Goal: Information Seeking & Learning: Learn about a topic

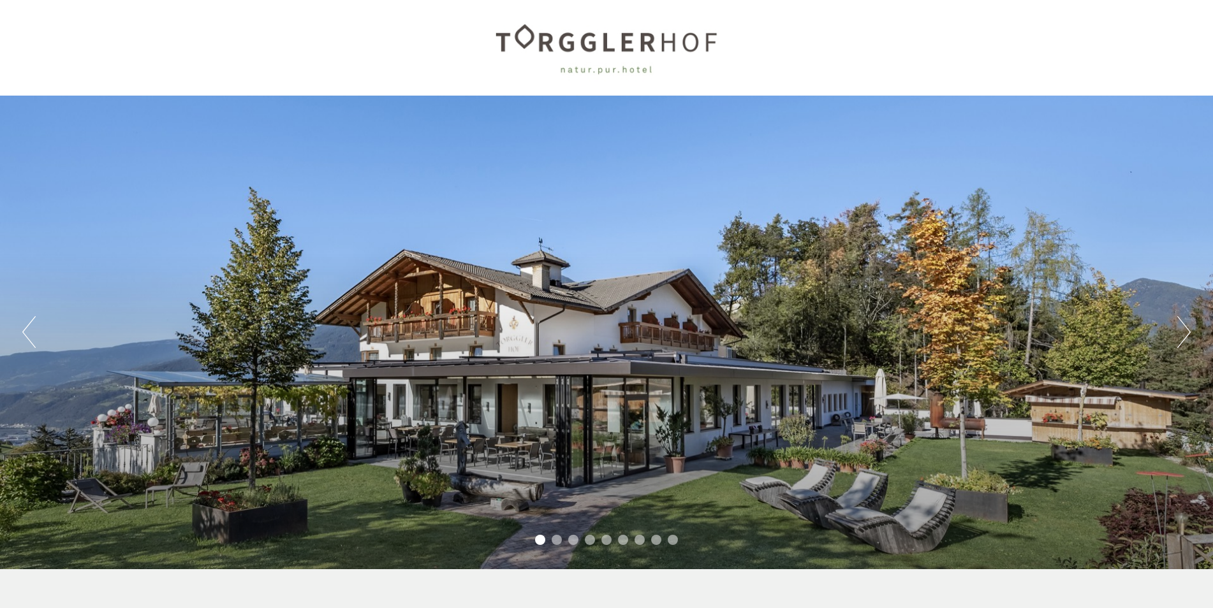
click at [1185, 327] on button "Next" at bounding box center [1183, 332] width 13 height 32
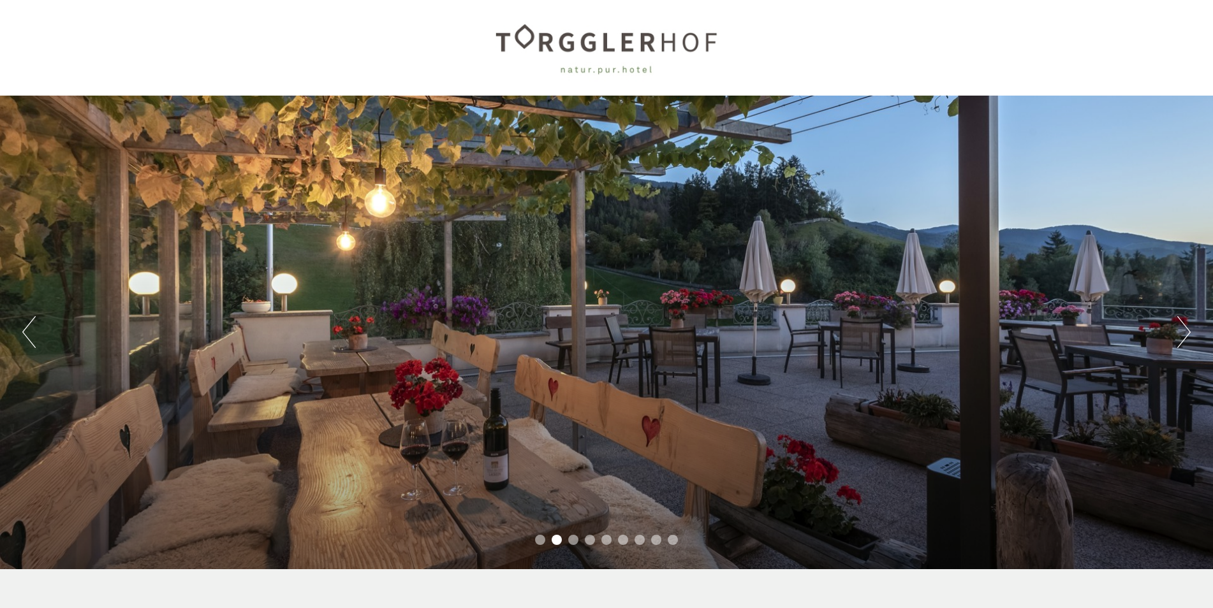
click at [1185, 327] on button "Next" at bounding box center [1183, 332] width 13 height 32
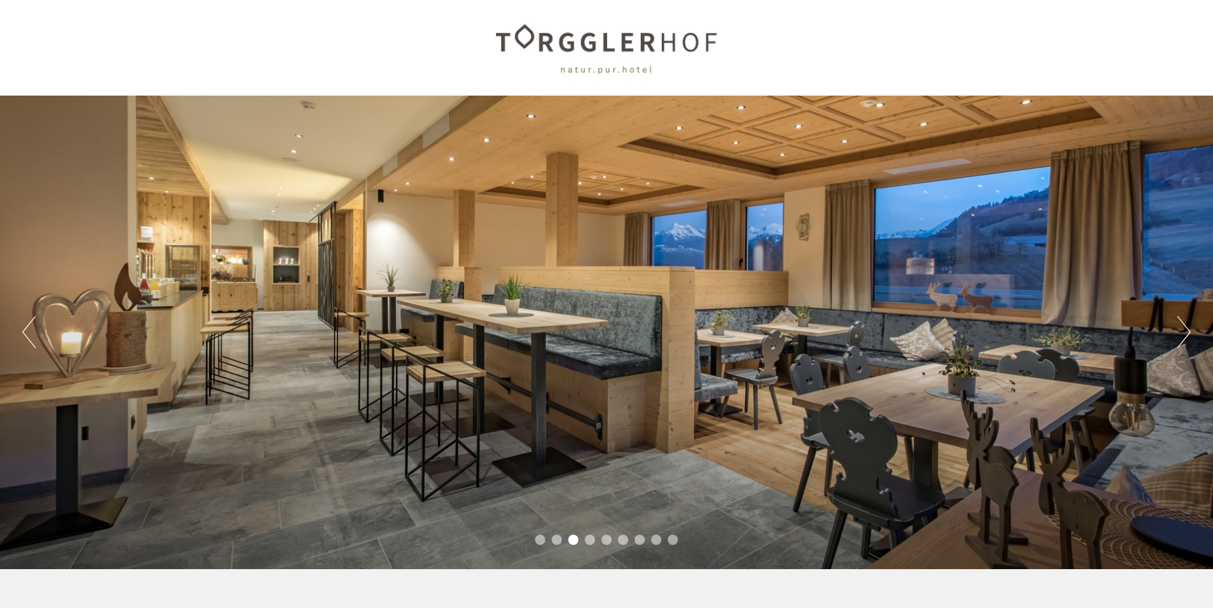
click at [1185, 327] on button "Next" at bounding box center [1183, 332] width 13 height 32
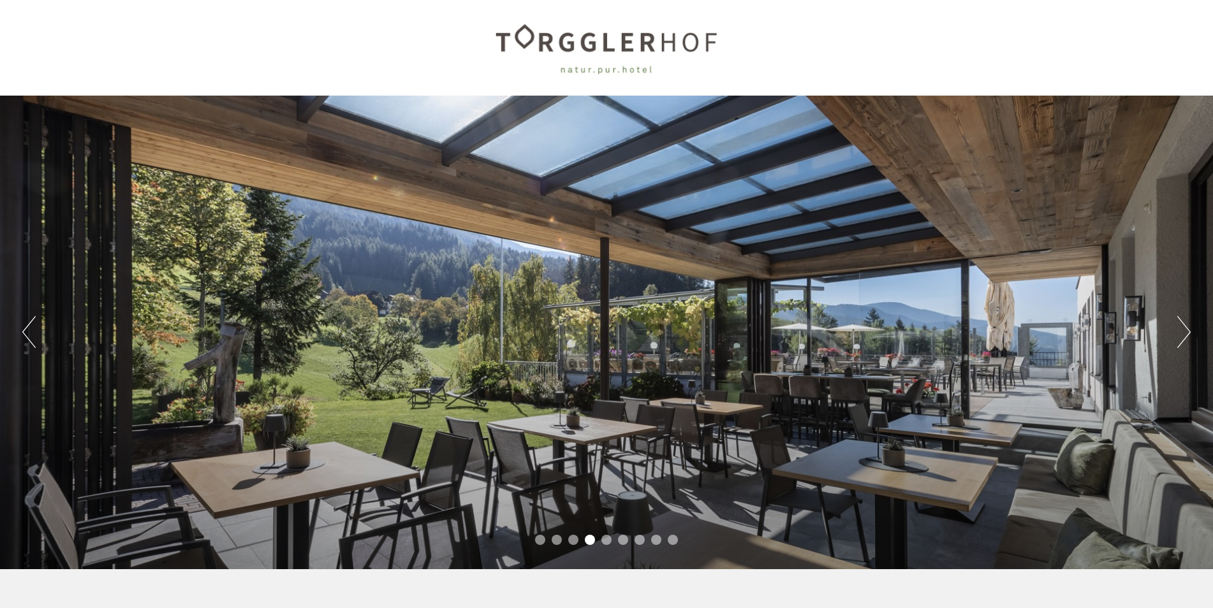
click at [1185, 327] on button "Next" at bounding box center [1183, 332] width 13 height 32
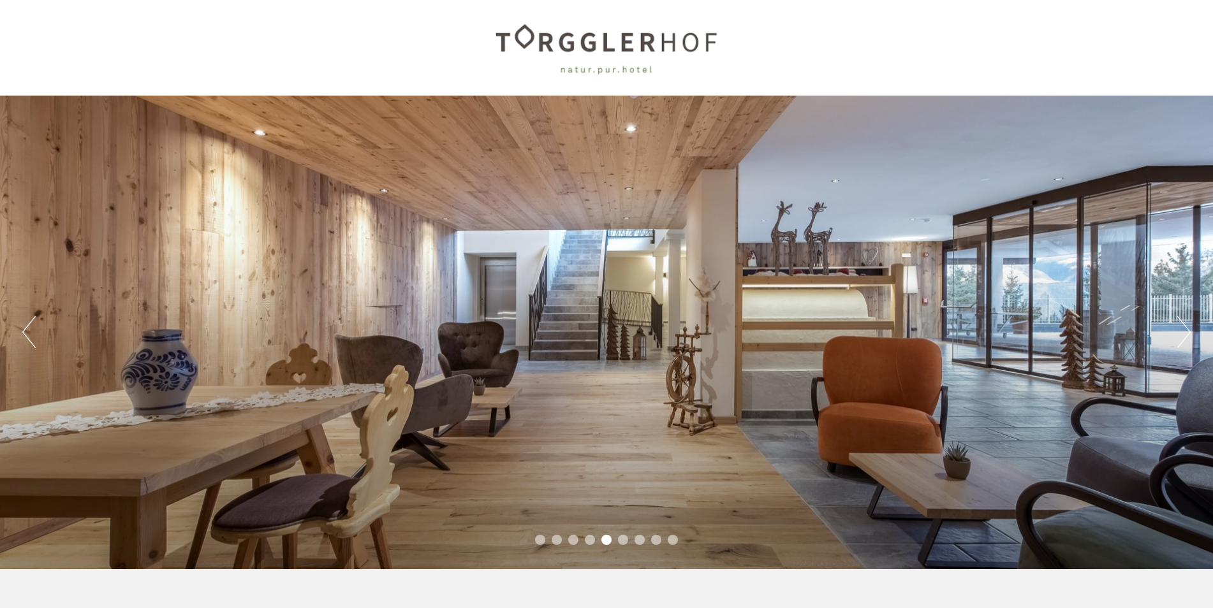
click at [1185, 327] on button "Next" at bounding box center [1183, 332] width 13 height 32
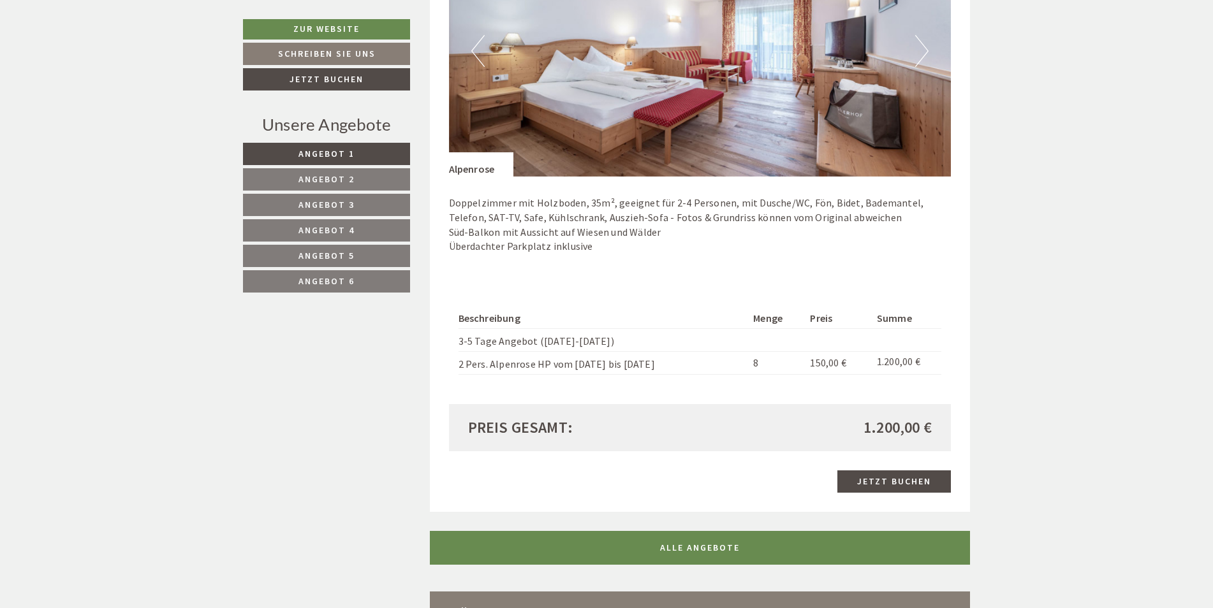
scroll to position [2741, 0]
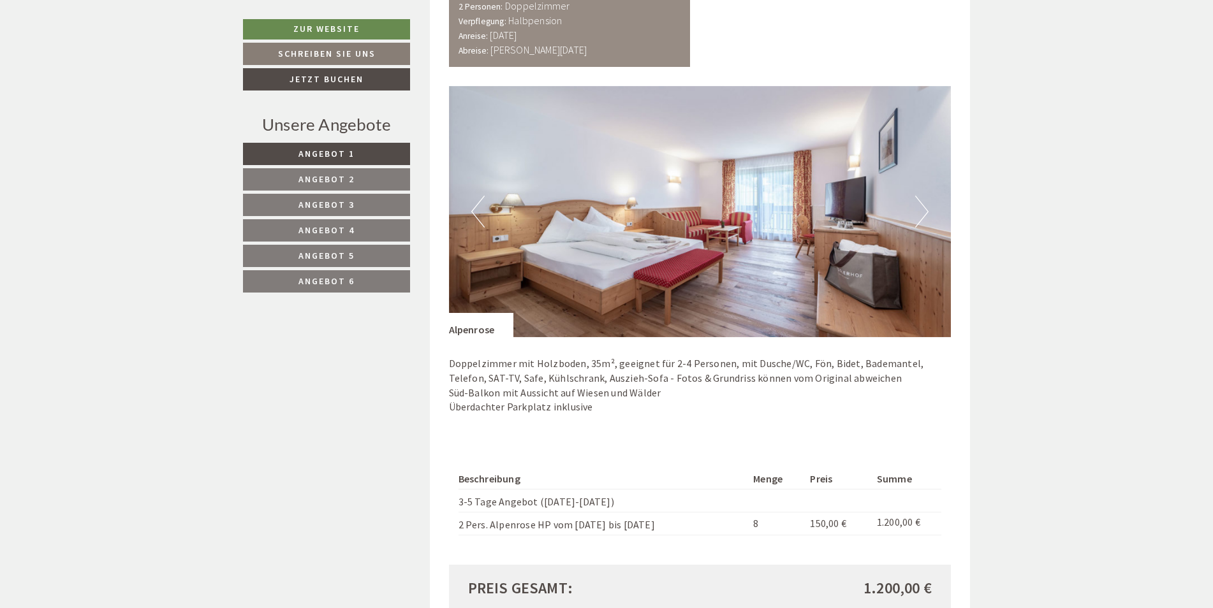
click at [377, 177] on link "Angebot 2" at bounding box center [326, 179] width 167 height 22
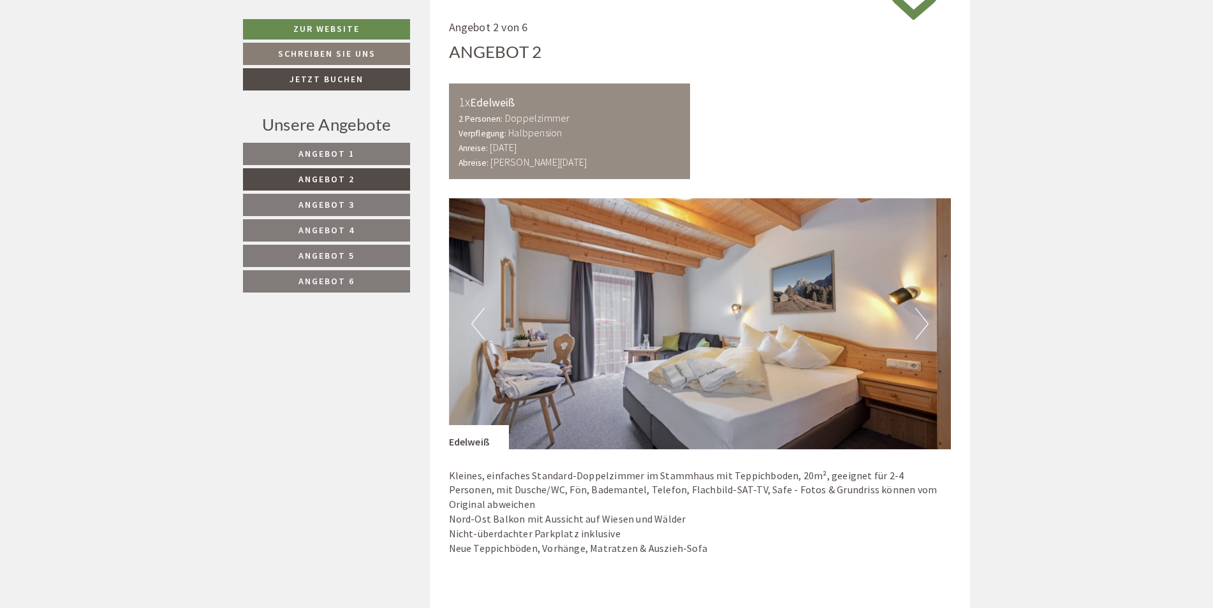
click at [361, 204] on link "Angebot 3" at bounding box center [326, 205] width 167 height 22
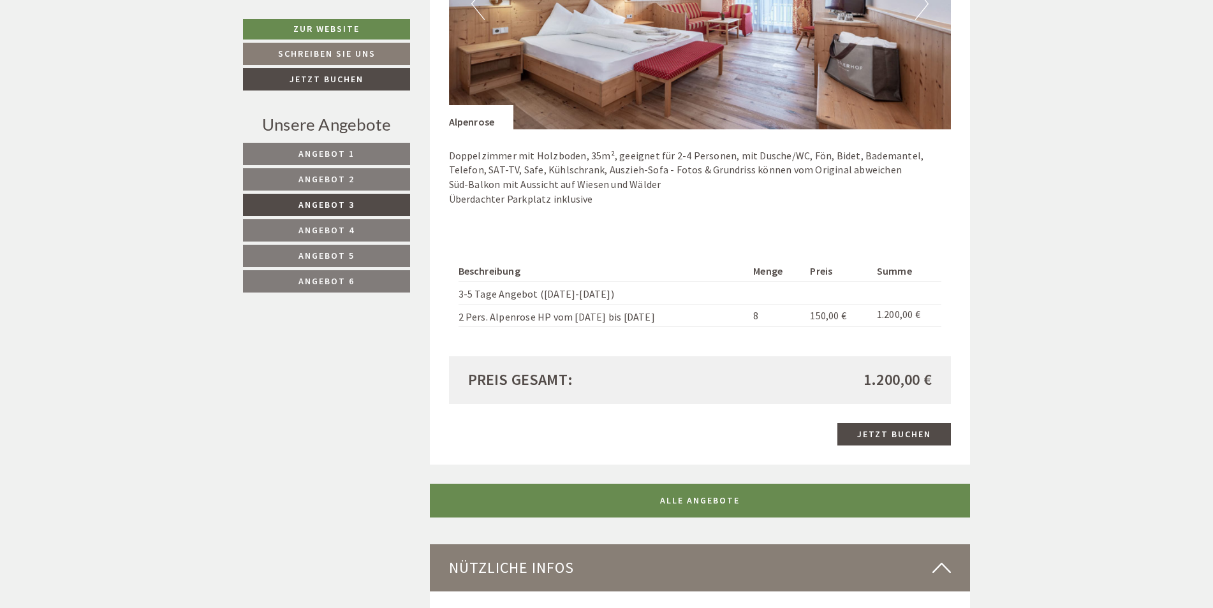
scroll to position [1155, 0]
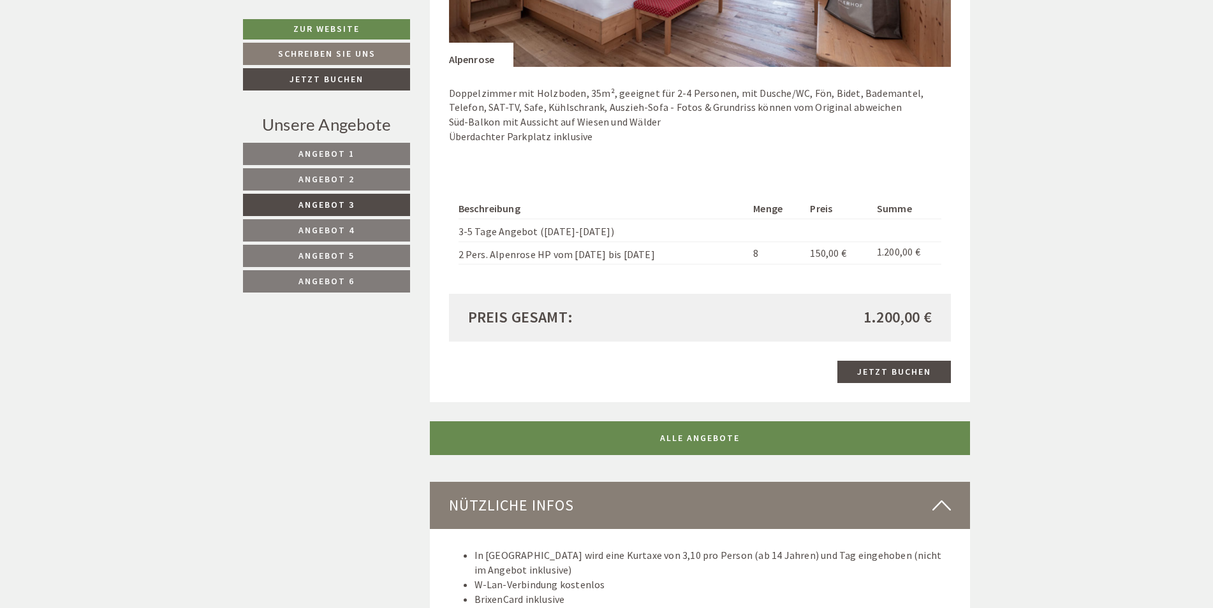
click at [337, 229] on span "Angebot 4" at bounding box center [326, 229] width 56 height 11
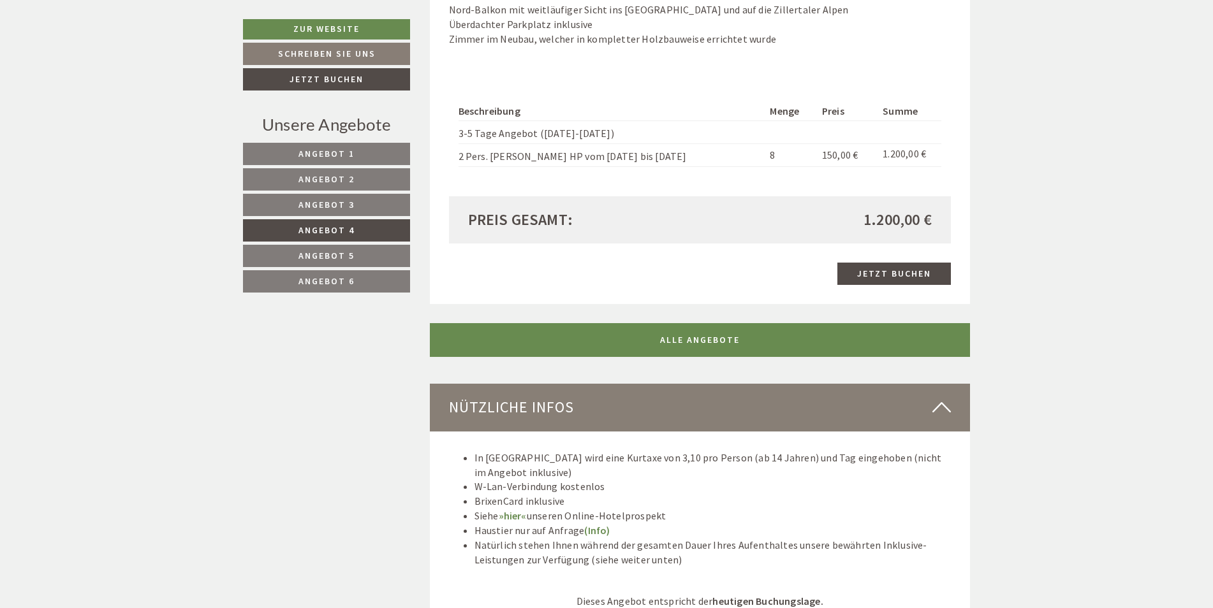
scroll to position [1282, 0]
click at [340, 252] on span "Angebot 5" at bounding box center [326, 255] width 56 height 11
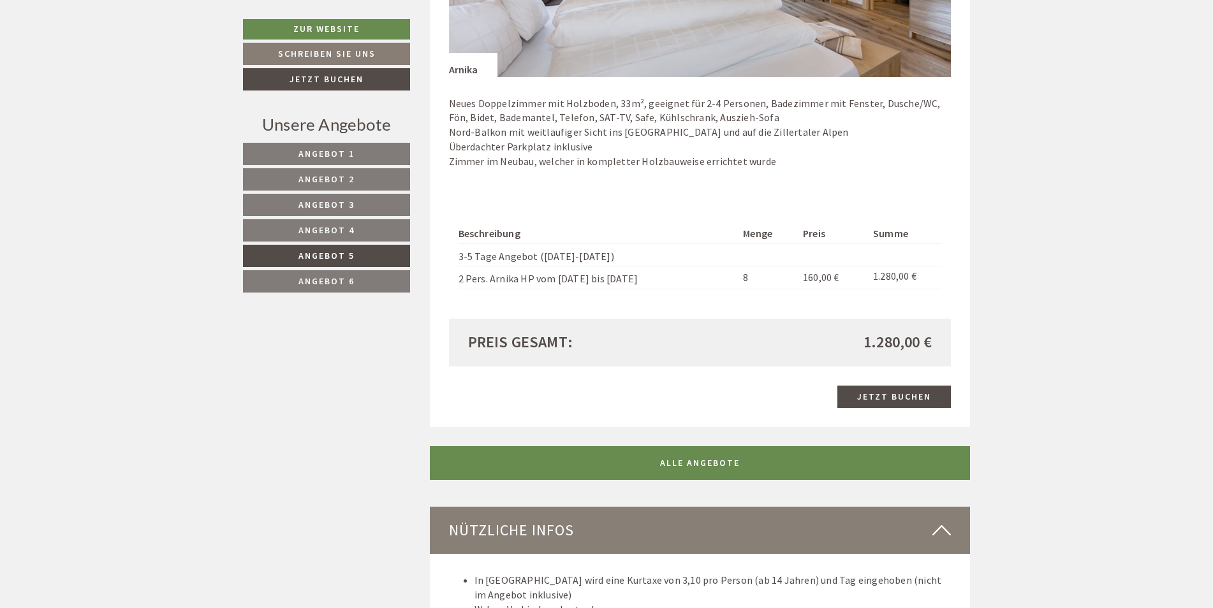
scroll to position [1155, 0]
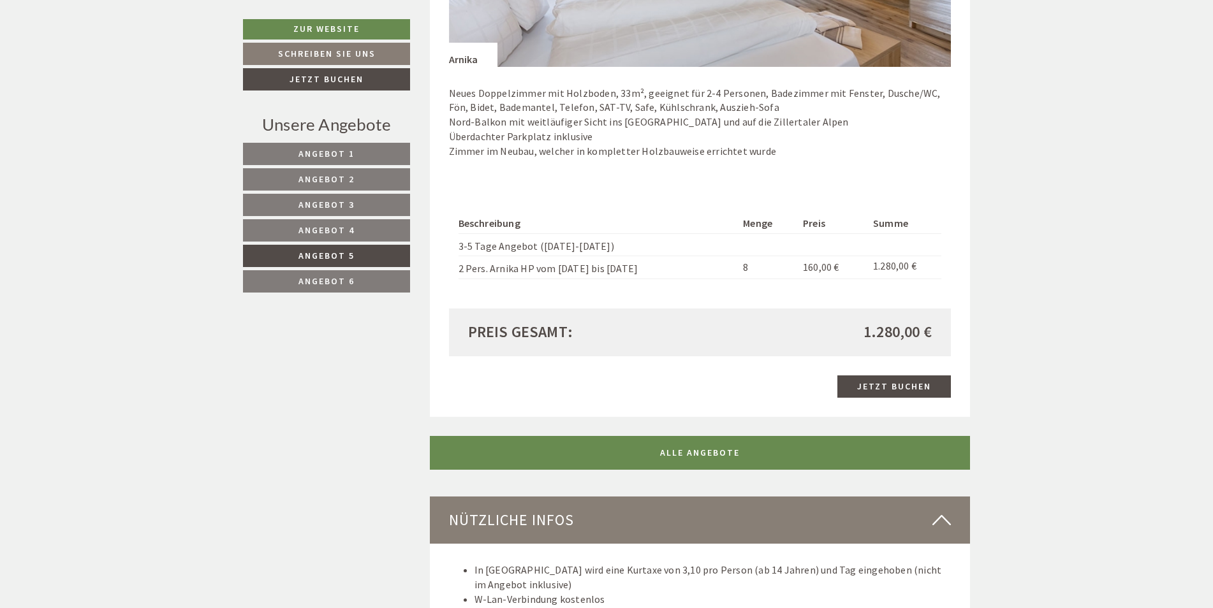
click at [351, 279] on span "Angebot 6" at bounding box center [326, 280] width 56 height 11
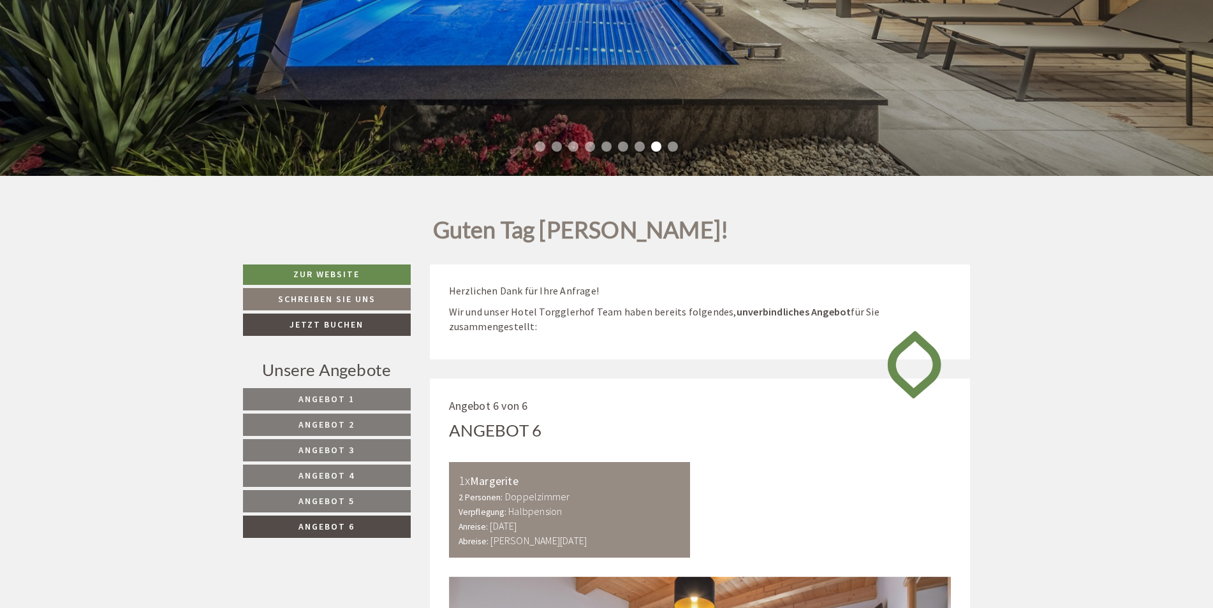
scroll to position [390, 0]
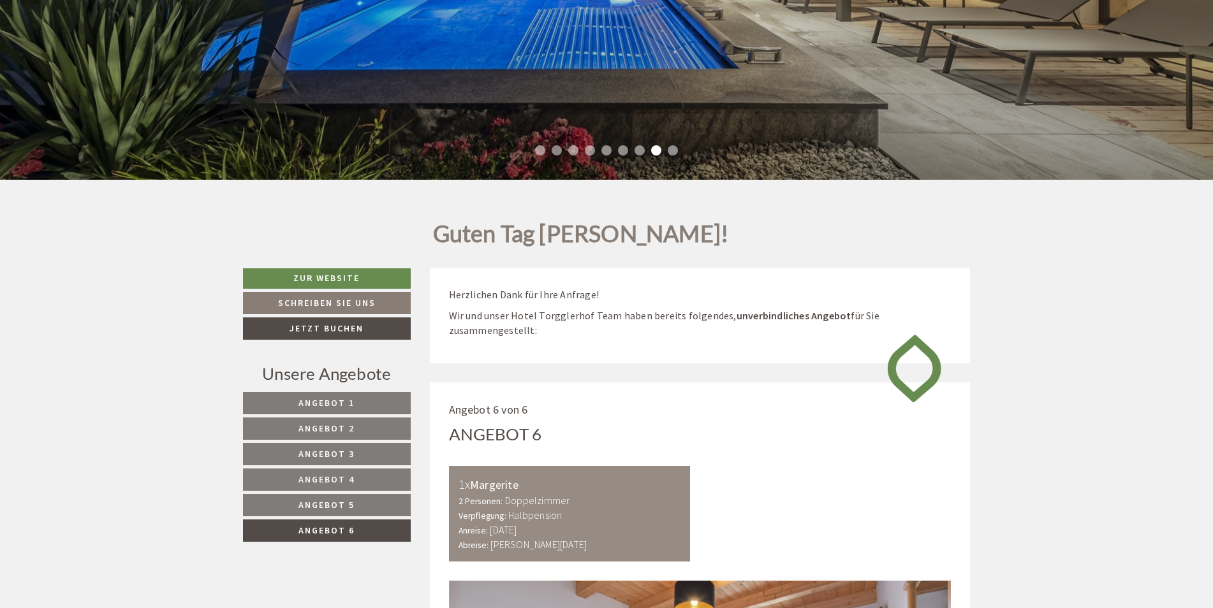
click at [356, 402] on link "Angebot 1" at bounding box center [327, 403] width 168 height 22
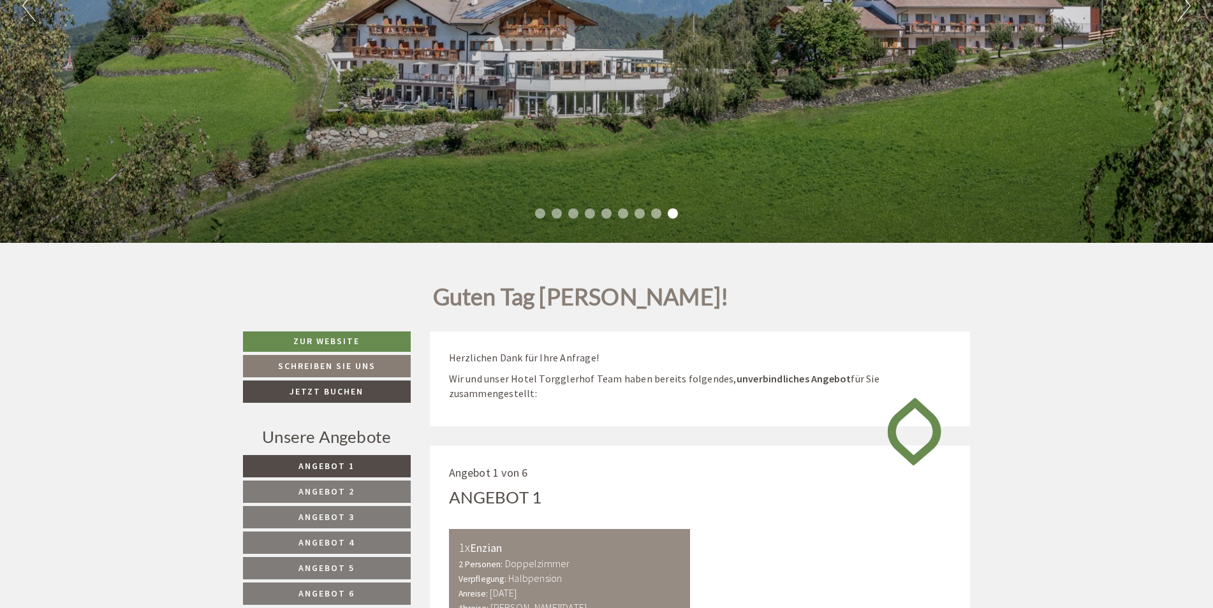
scroll to position [326, 0]
click at [654, 210] on li "8" at bounding box center [656, 214] width 10 height 10
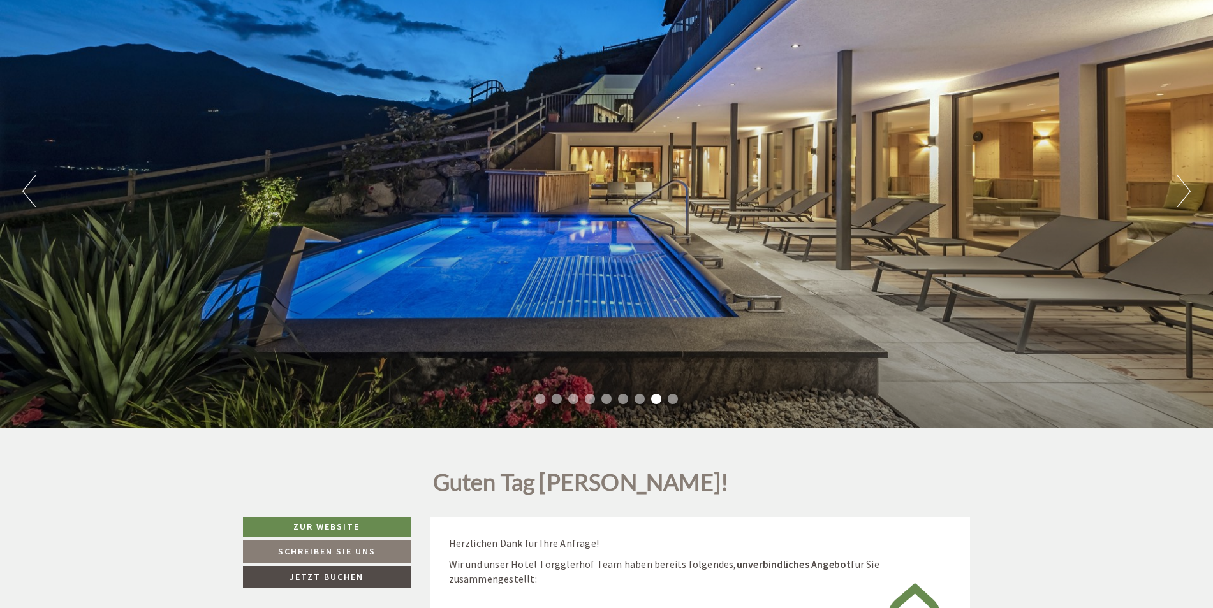
scroll to position [135, 0]
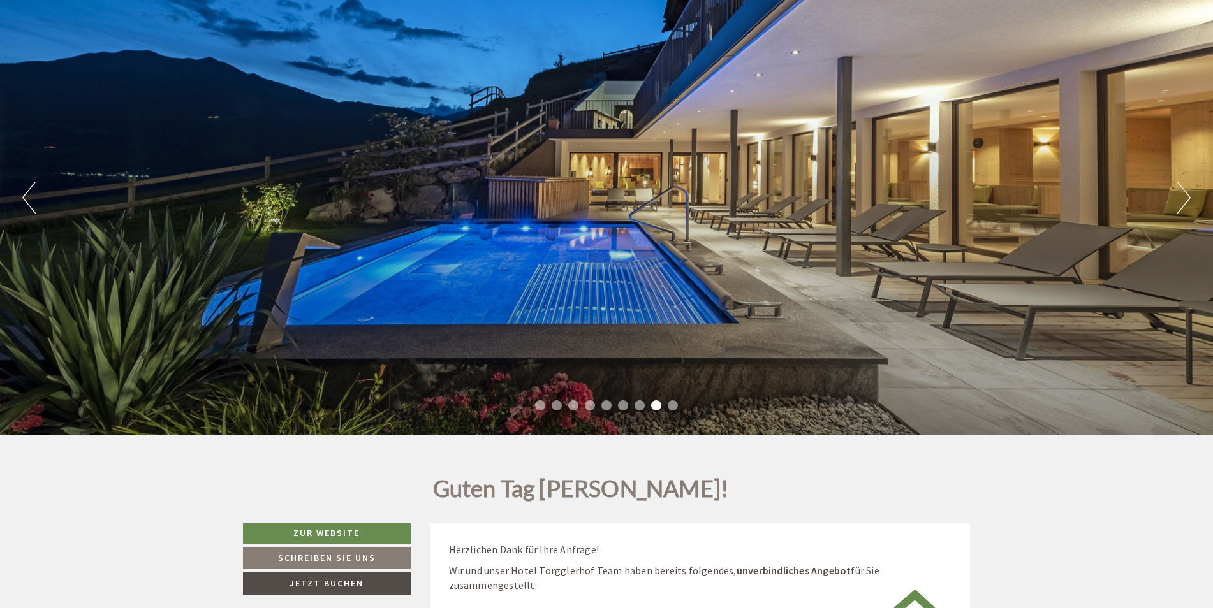
click at [639, 404] on li "7" at bounding box center [639, 405] width 10 height 10
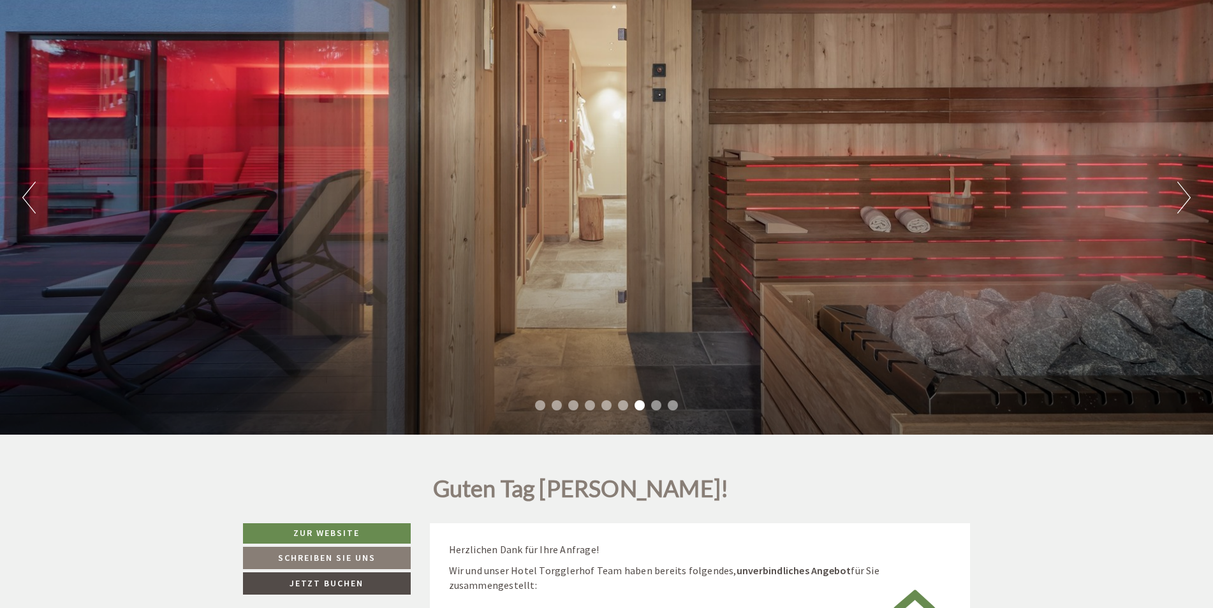
click at [623, 405] on li "6" at bounding box center [623, 405] width 10 height 10
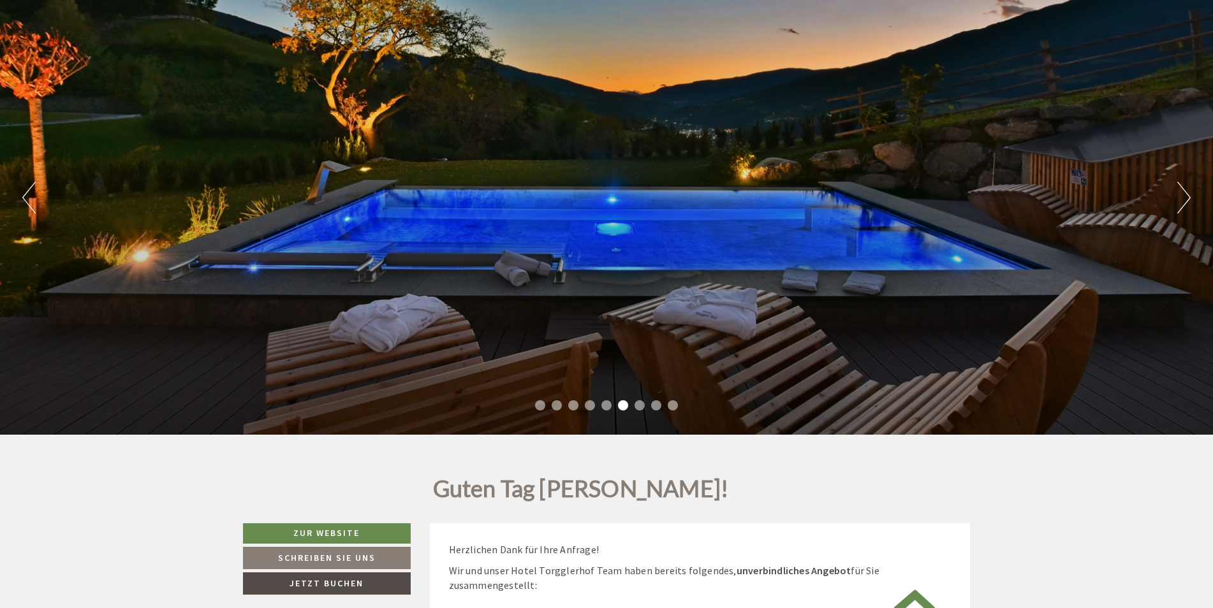
click at [602, 403] on li "5" at bounding box center [606, 405] width 10 height 10
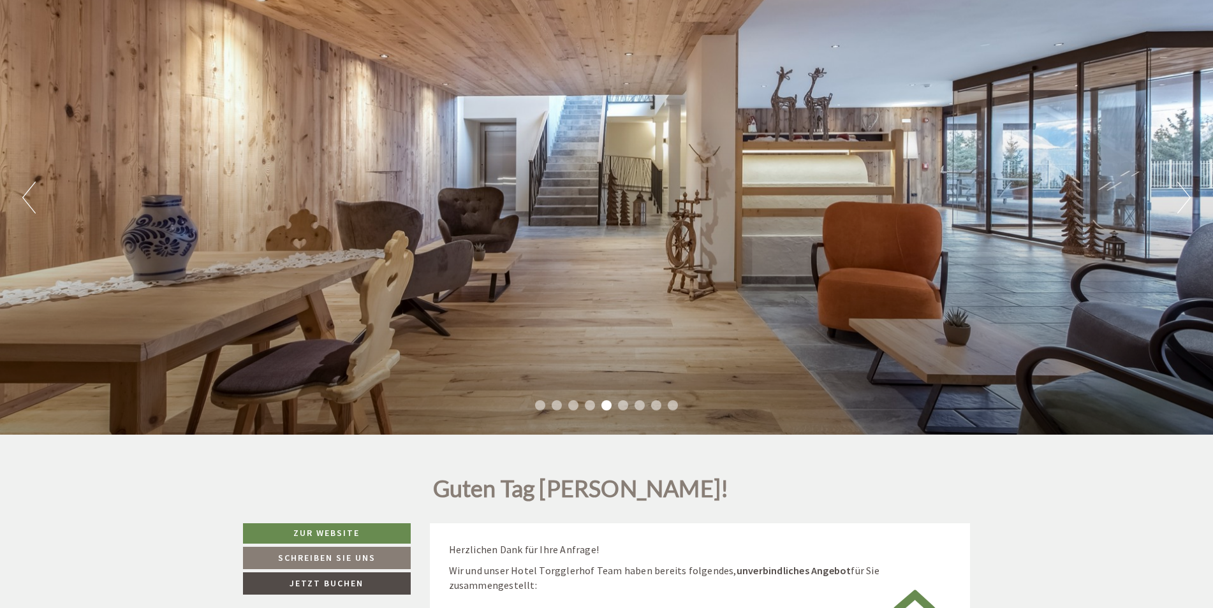
click at [587, 403] on li "4" at bounding box center [590, 405] width 10 height 10
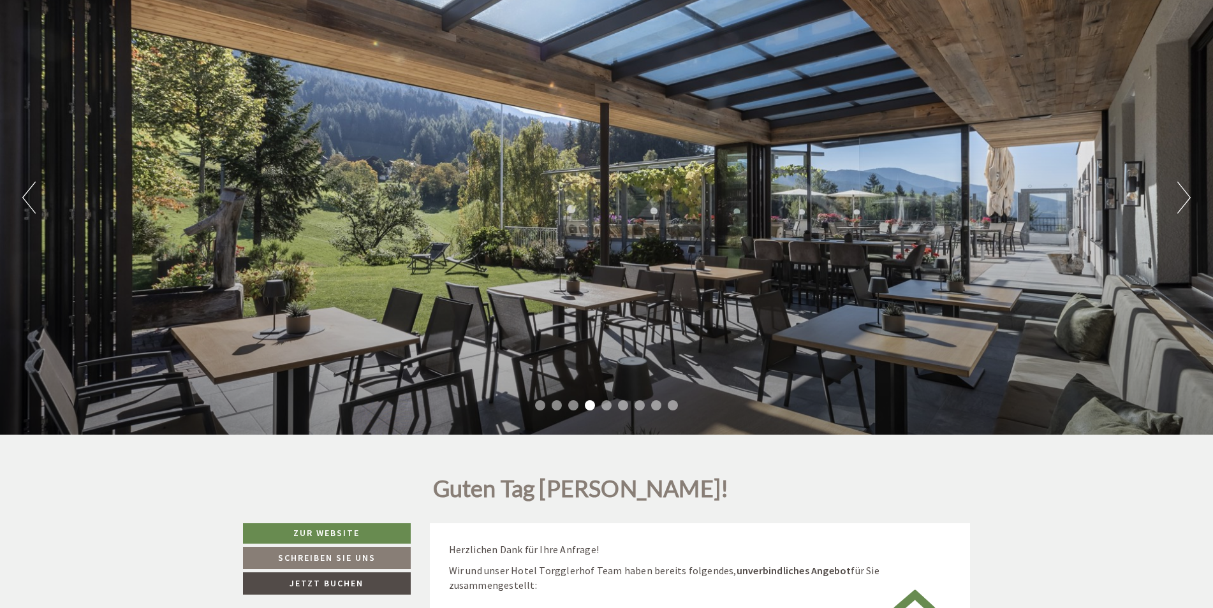
click at [571, 407] on li "3" at bounding box center [573, 405] width 10 height 10
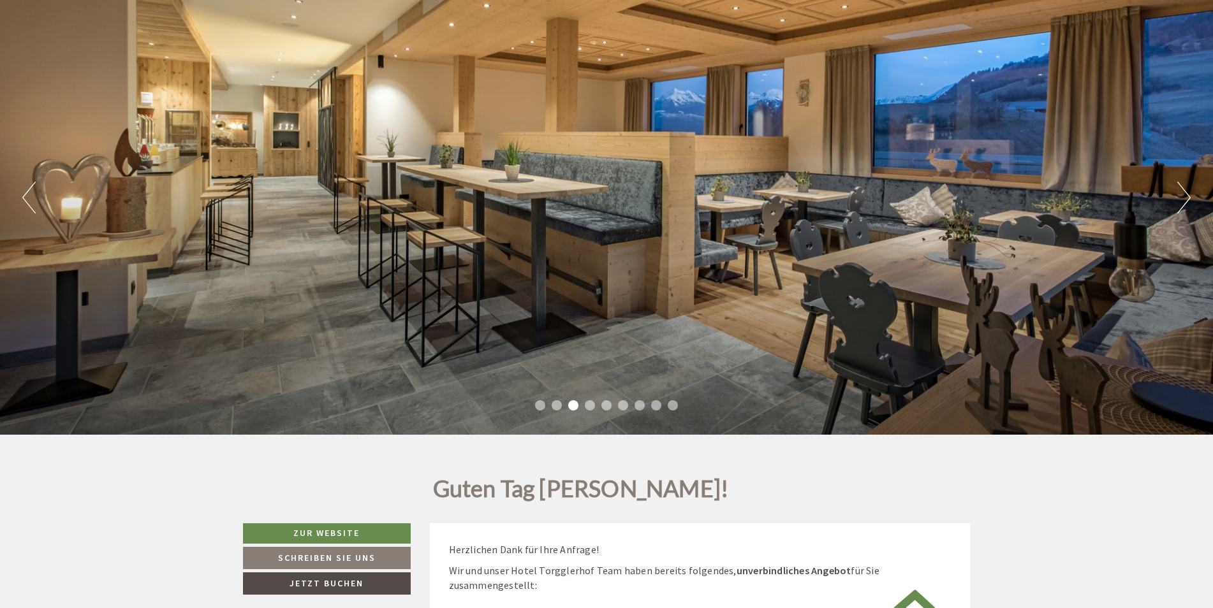
click at [556, 406] on li "2" at bounding box center [556, 405] width 10 height 10
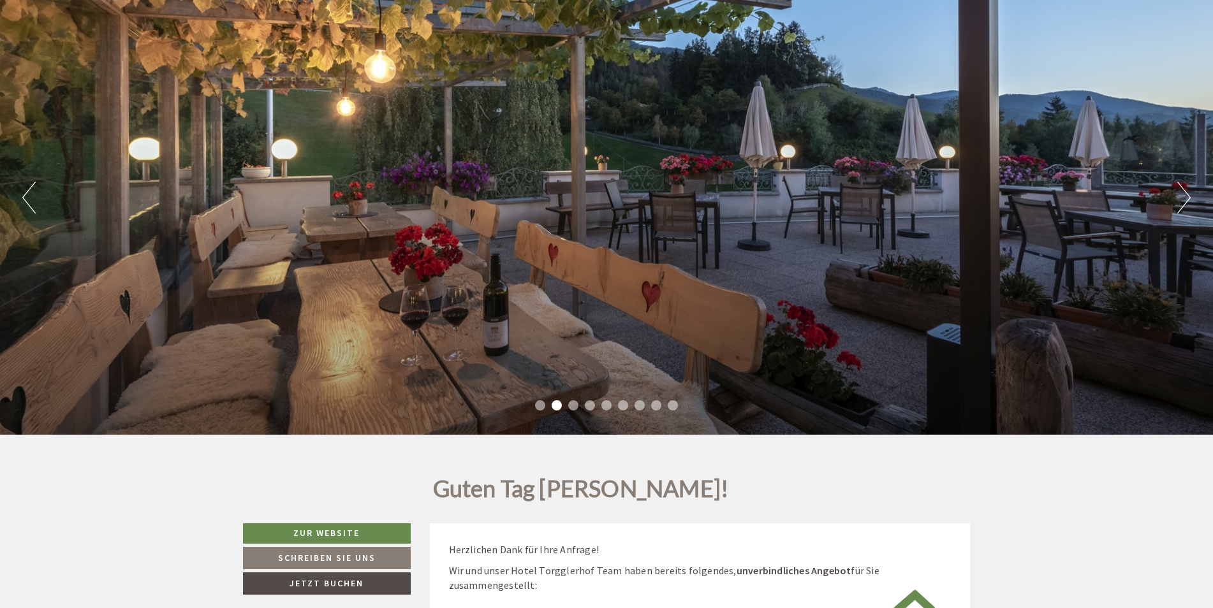
click at [539, 405] on li "1" at bounding box center [540, 405] width 10 height 10
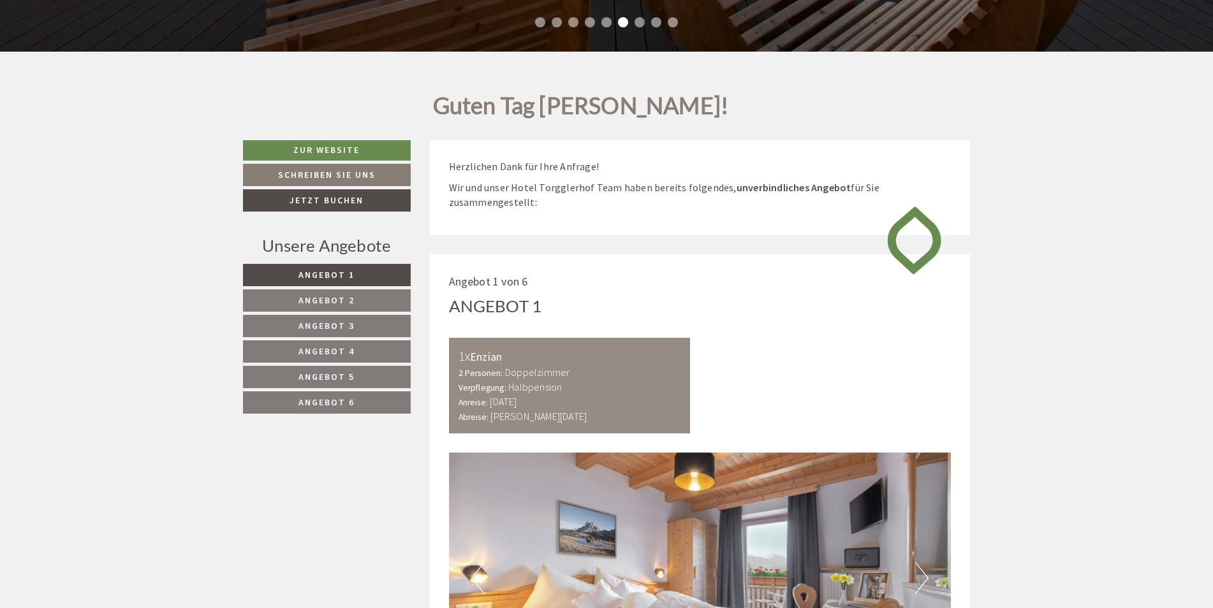
scroll to position [517, 0]
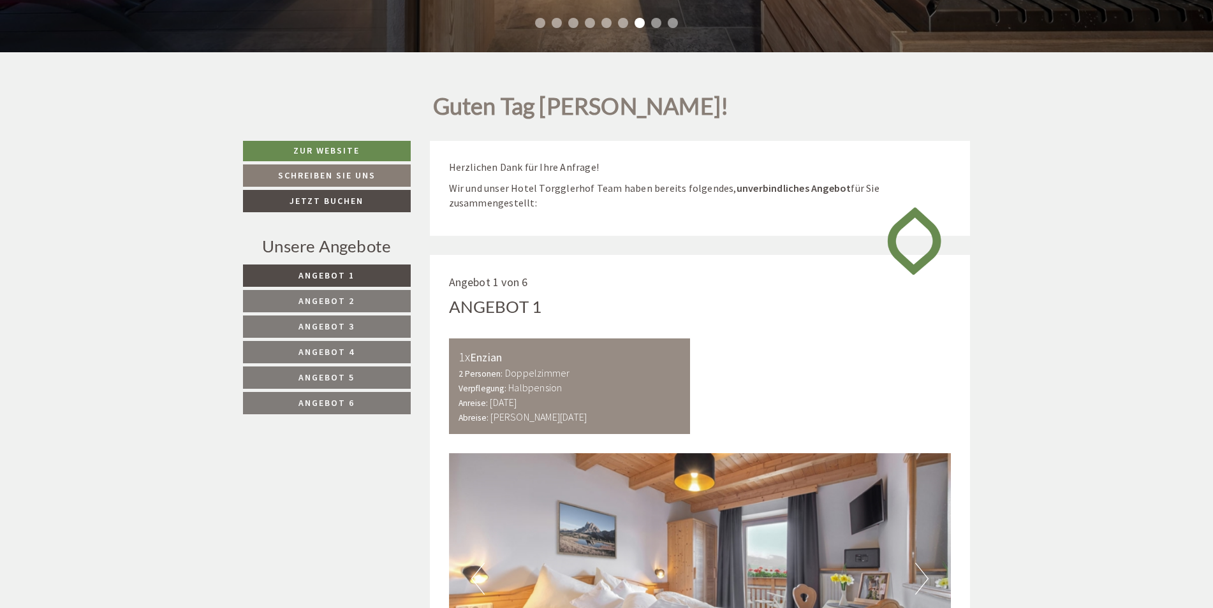
click at [560, 389] on b "Halbpension" at bounding box center [535, 387] width 54 height 13
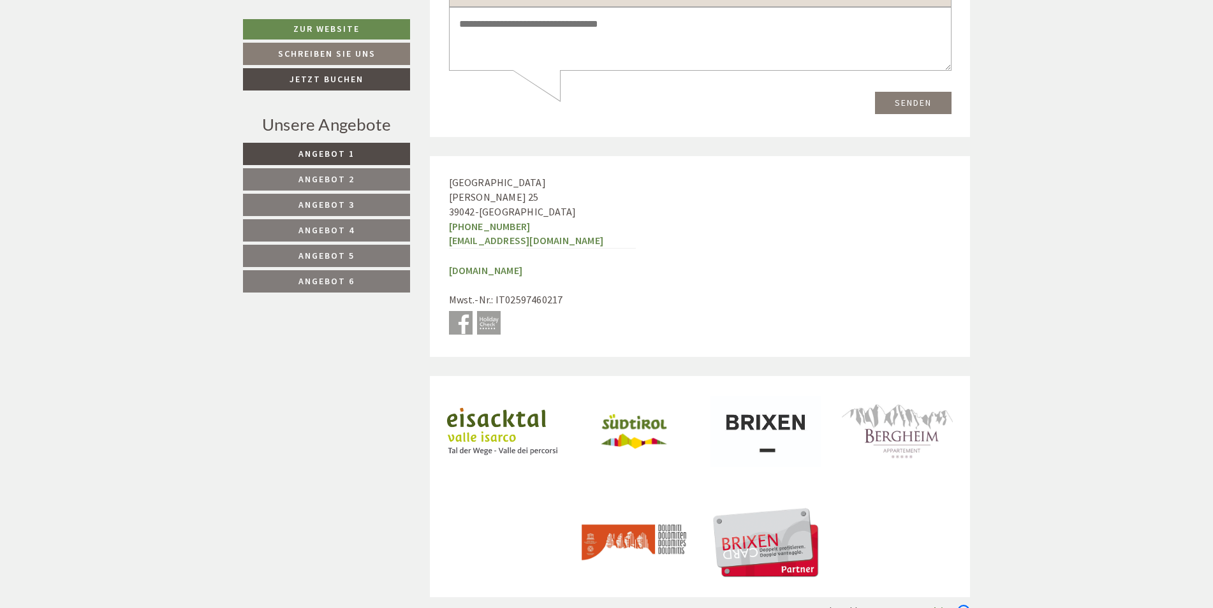
scroll to position [3272, 0]
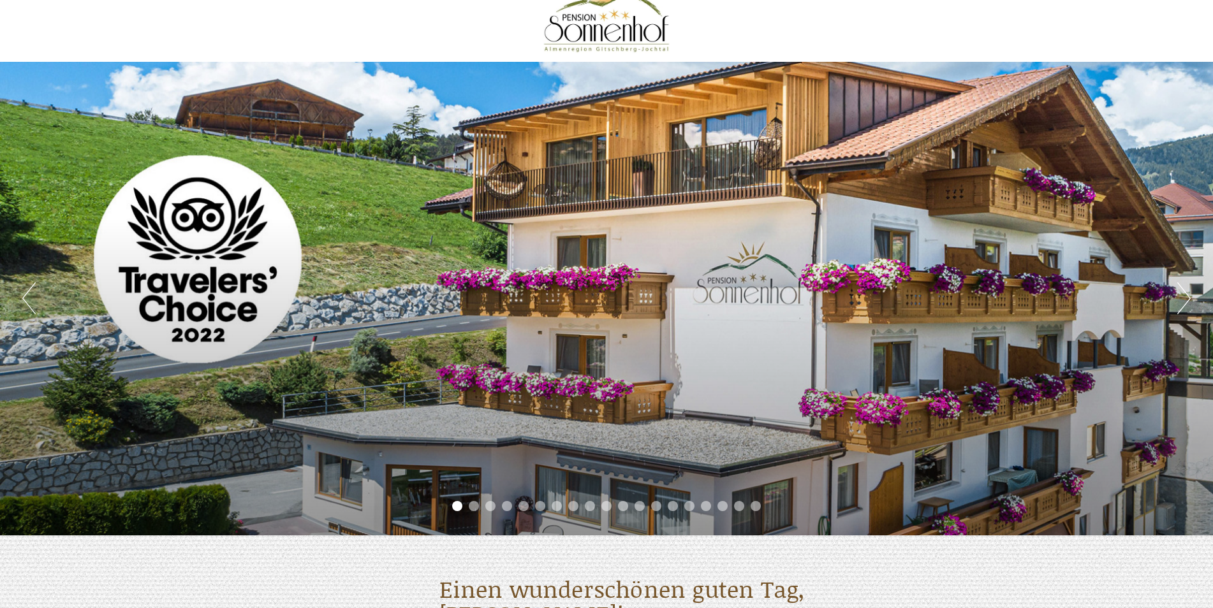
scroll to position [64, 0]
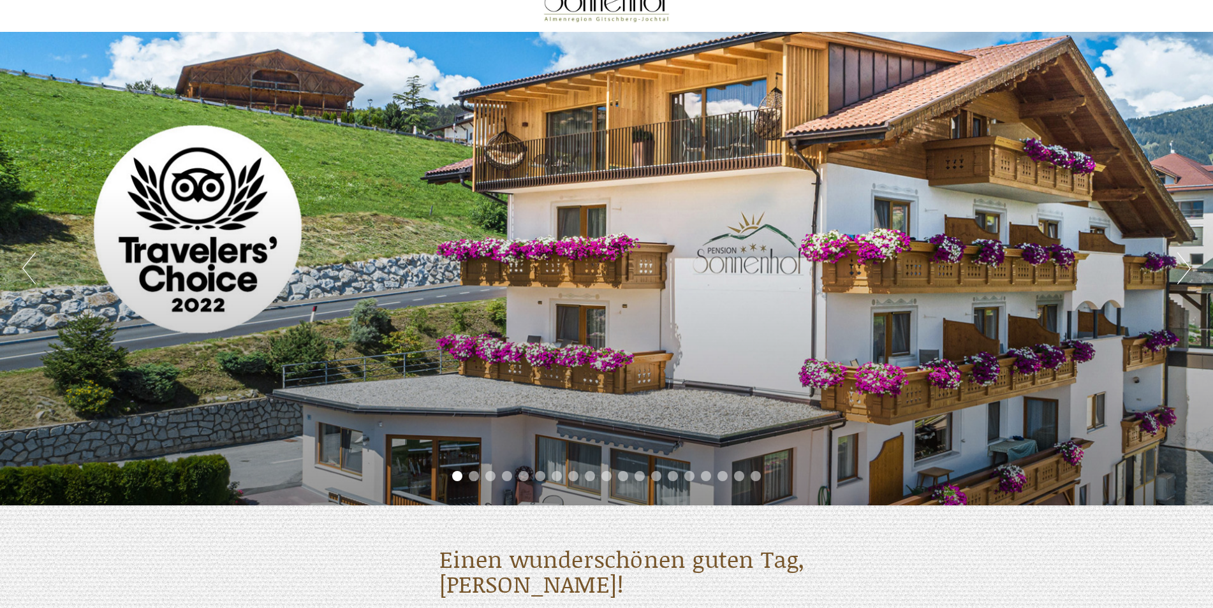
click at [1186, 270] on button "Next" at bounding box center [1183, 268] width 13 height 32
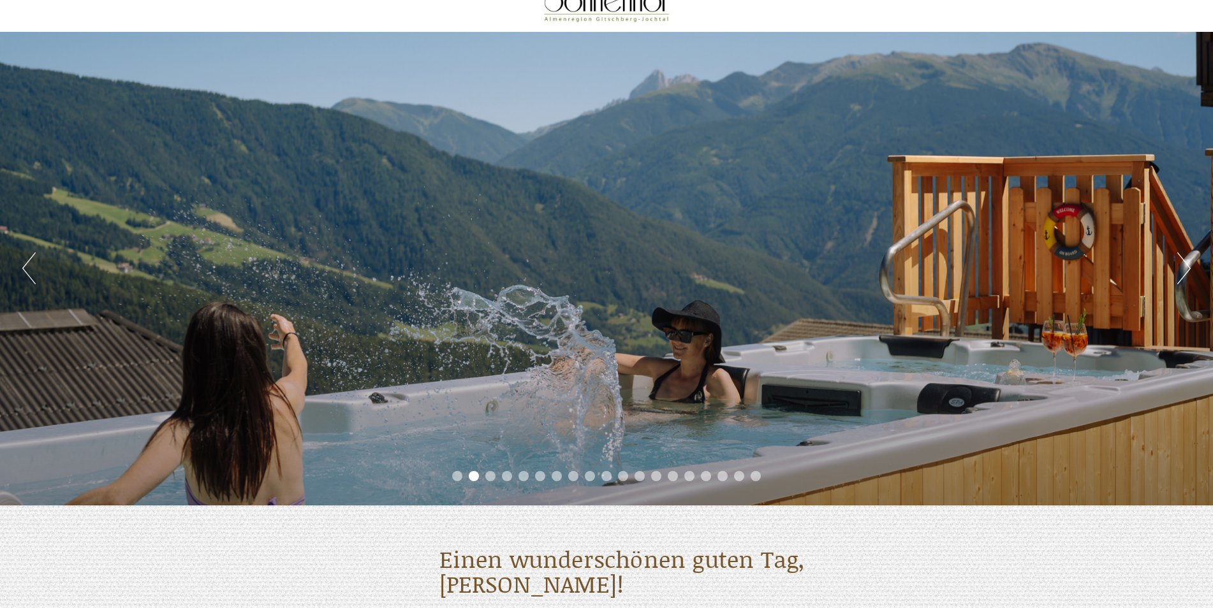
click at [1186, 270] on button "Next" at bounding box center [1183, 268] width 13 height 32
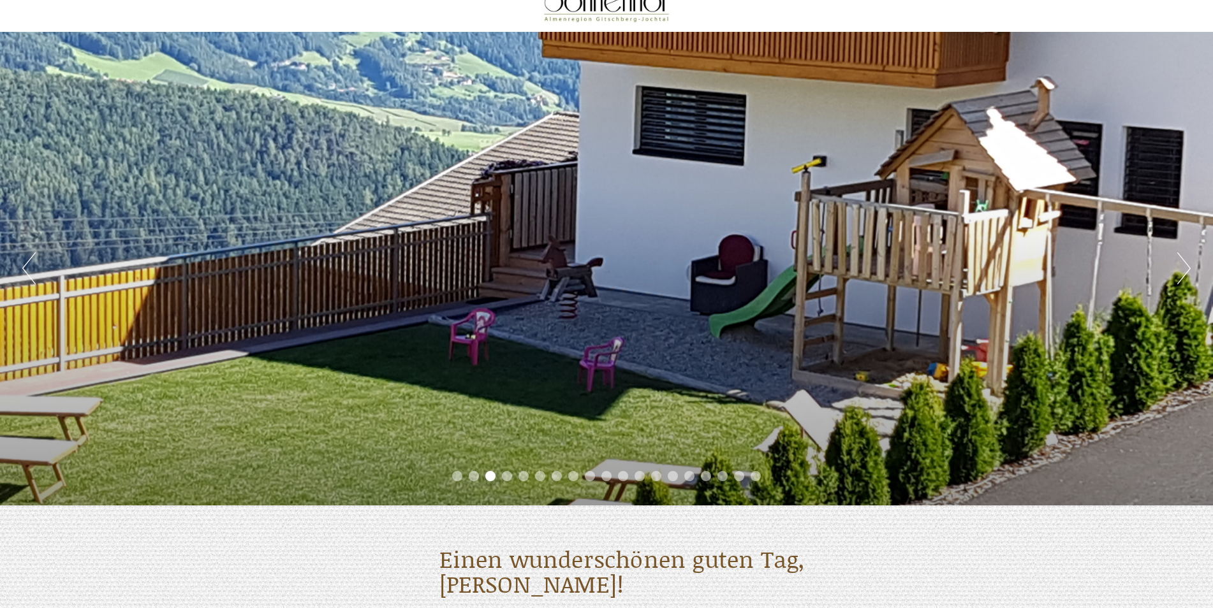
click at [1186, 270] on button "Next" at bounding box center [1183, 268] width 13 height 32
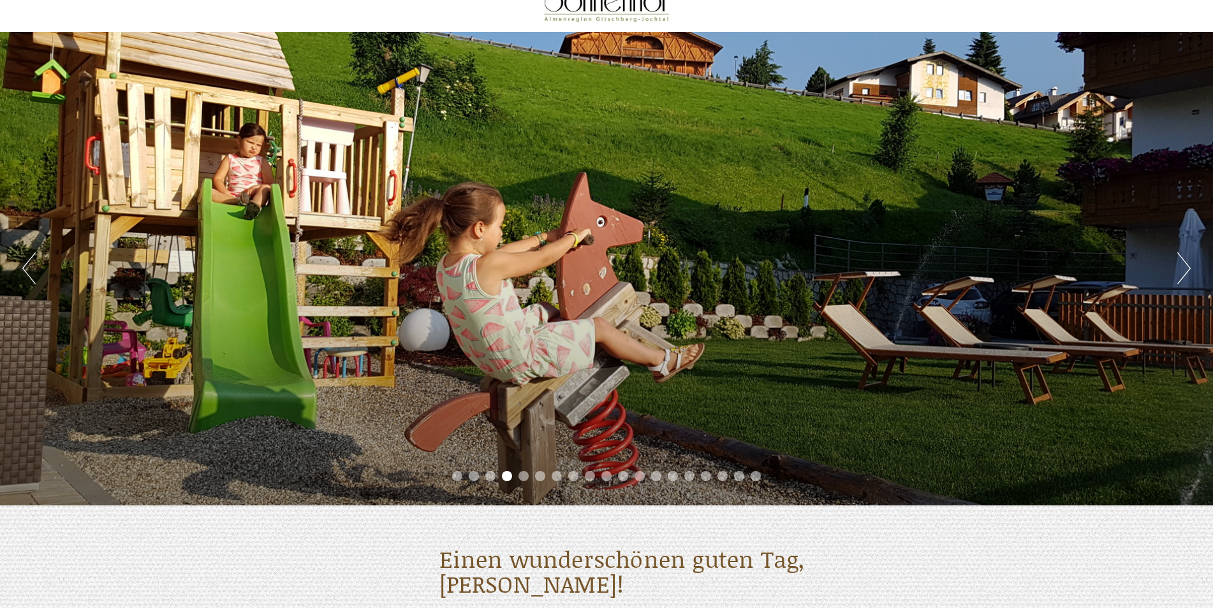
click at [1186, 270] on button "Next" at bounding box center [1183, 268] width 13 height 32
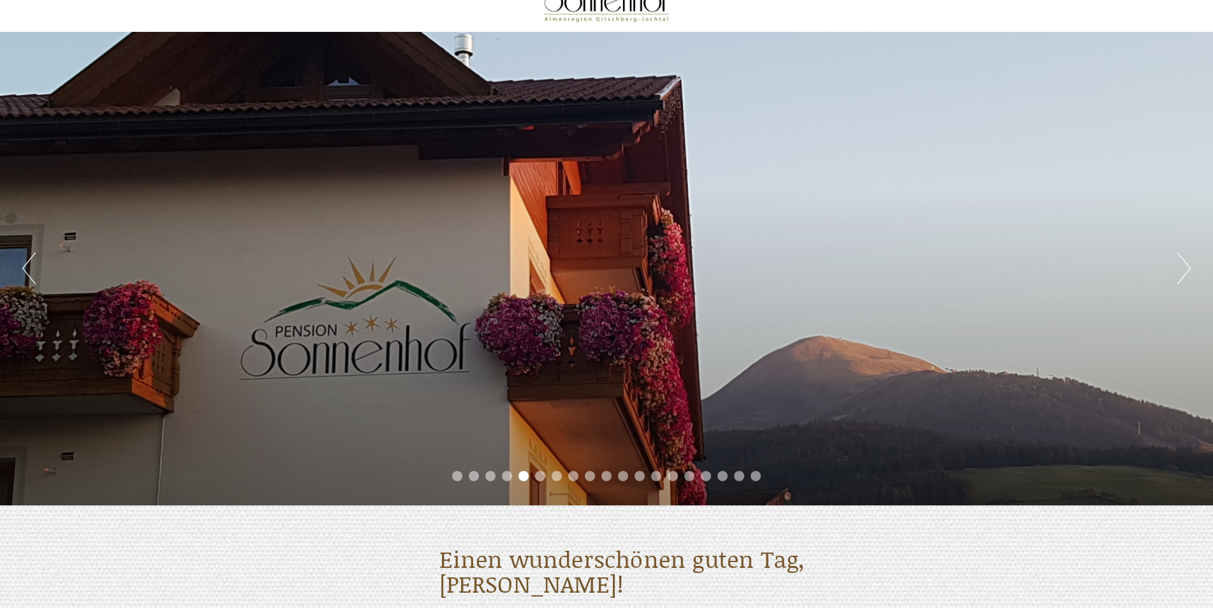
click at [1186, 270] on button "Next" at bounding box center [1183, 268] width 13 height 32
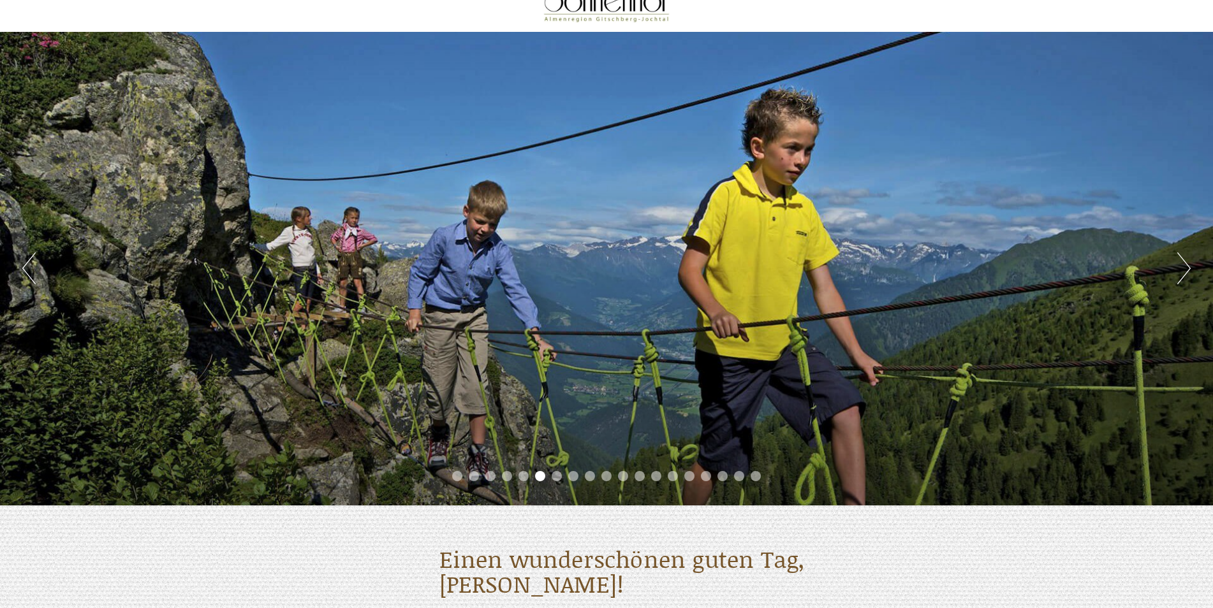
click at [1186, 270] on button "Next" at bounding box center [1183, 268] width 13 height 32
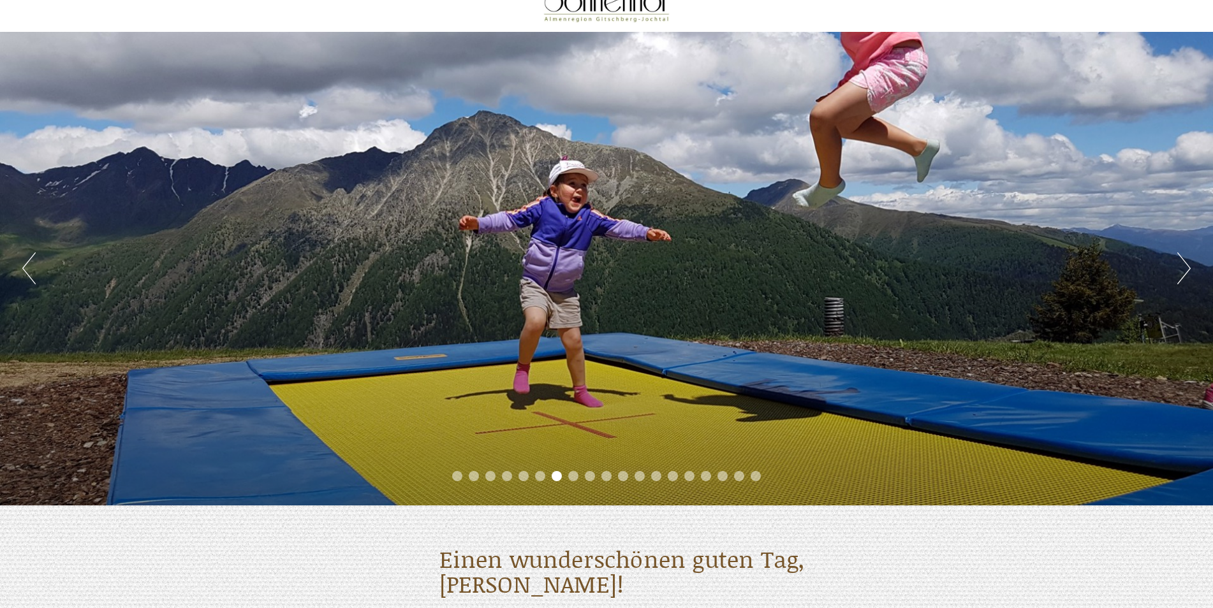
click at [1186, 270] on button "Next" at bounding box center [1183, 268] width 13 height 32
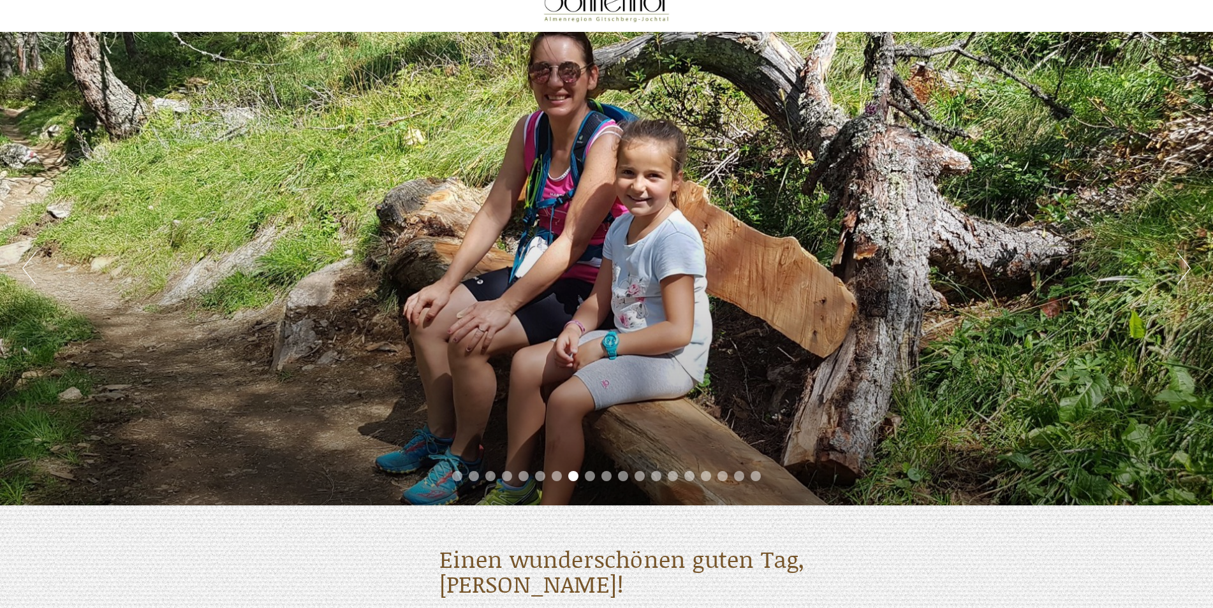
click at [1186, 270] on button "Next" at bounding box center [1183, 268] width 13 height 32
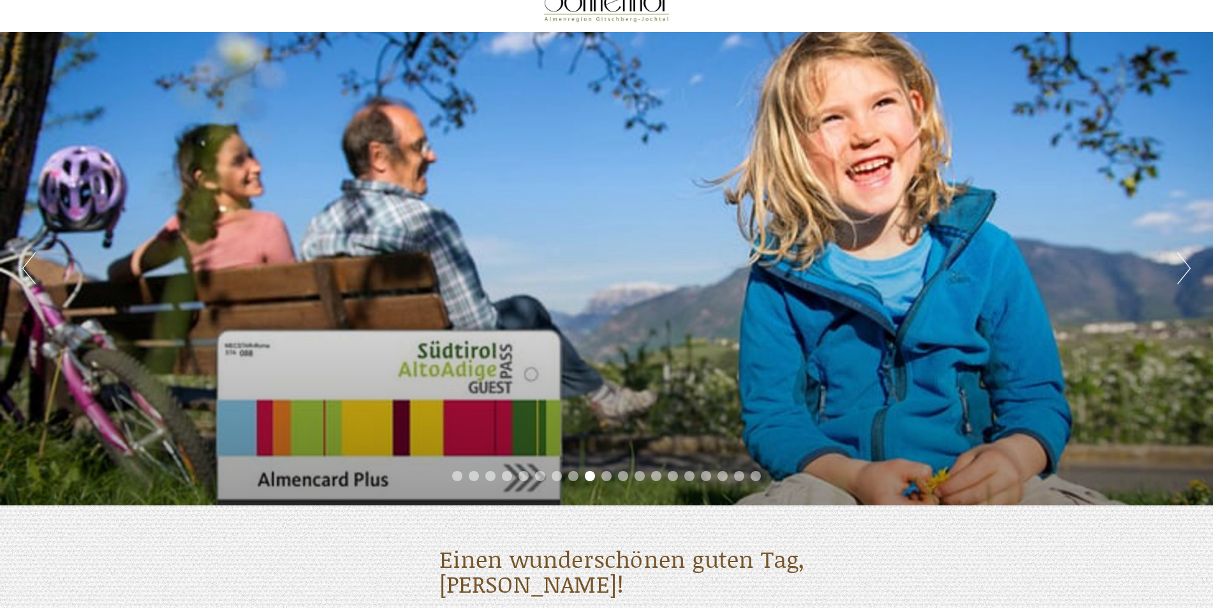
click at [1186, 270] on button "Next" at bounding box center [1183, 268] width 13 height 32
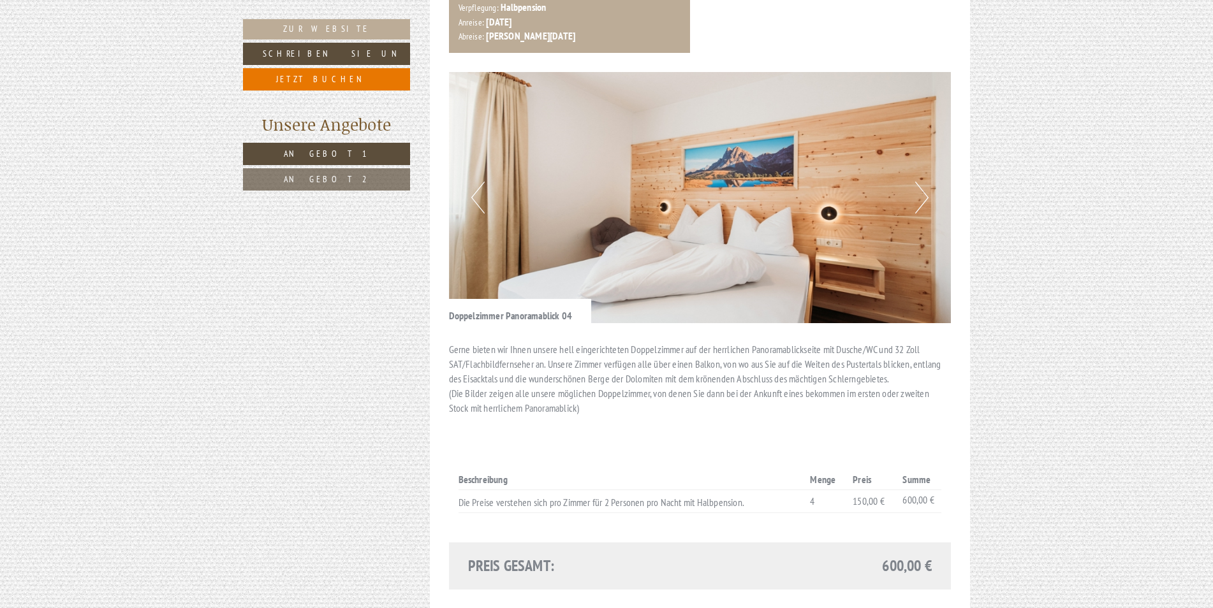
scroll to position [829, 0]
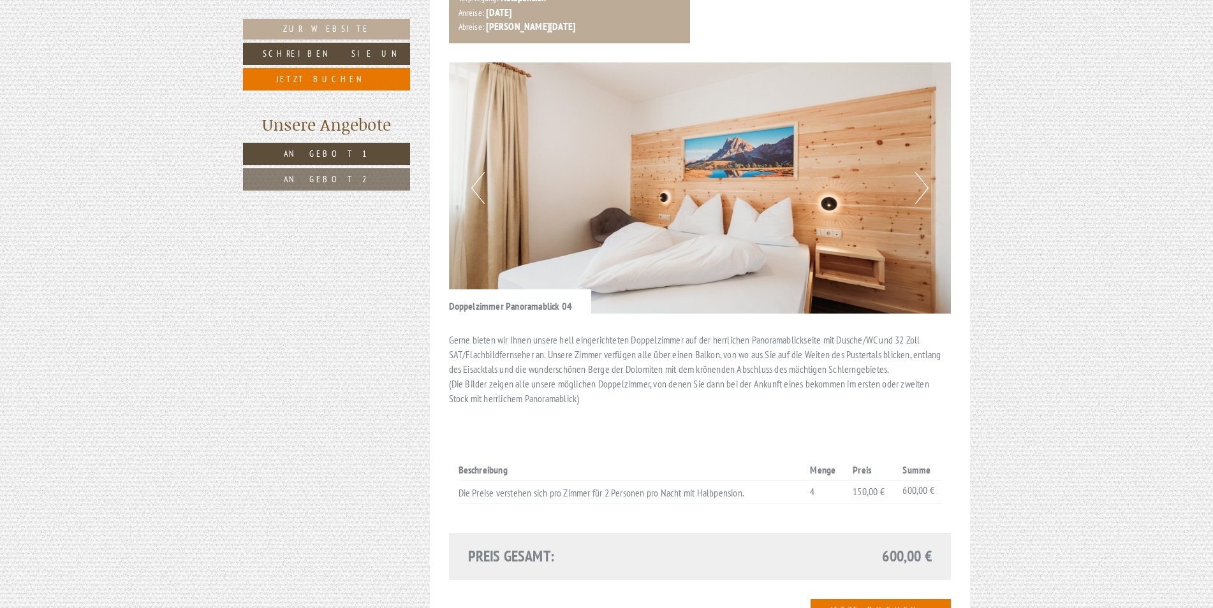
click at [924, 179] on button "Next" at bounding box center [921, 188] width 13 height 32
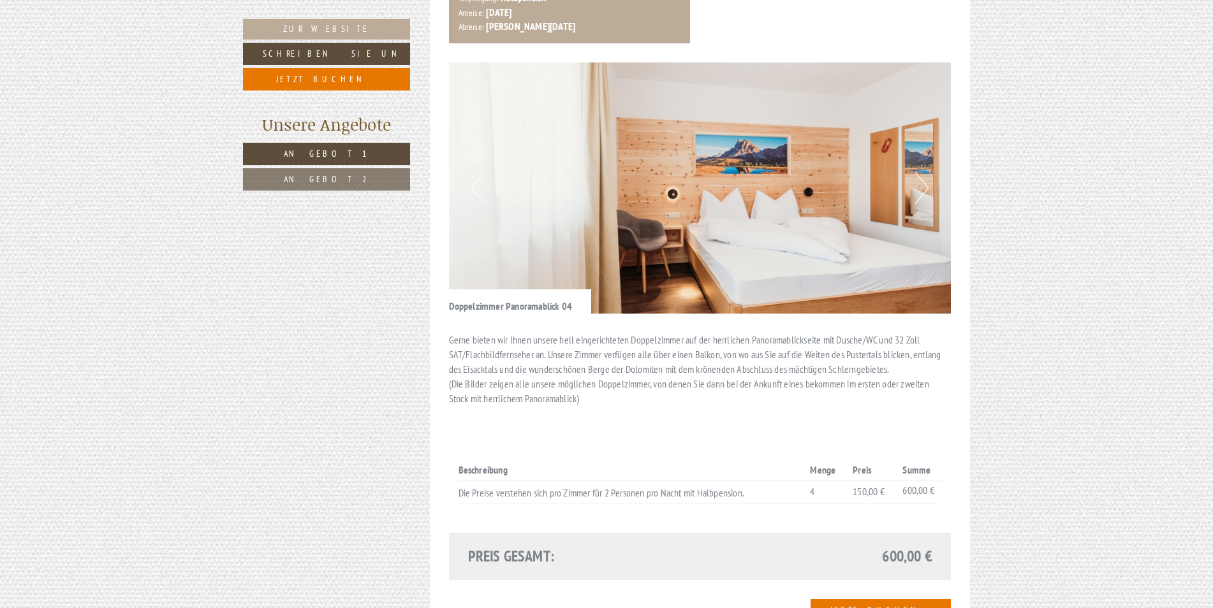
click at [924, 179] on button "Next" at bounding box center [921, 188] width 13 height 32
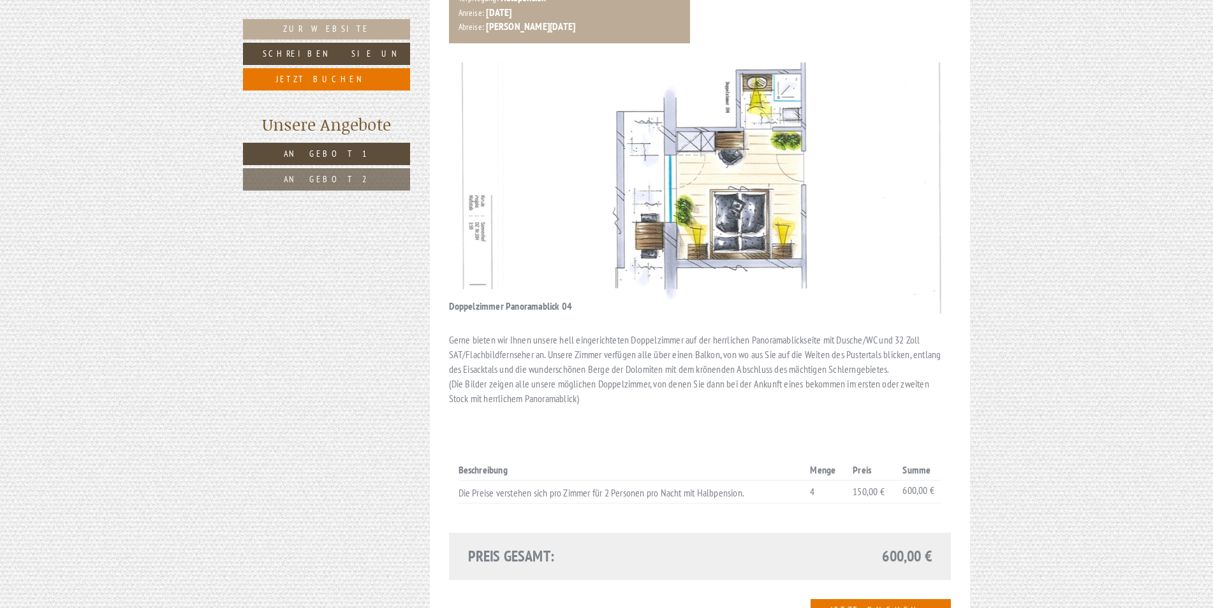
click at [924, 179] on button "Next" at bounding box center [921, 188] width 13 height 32
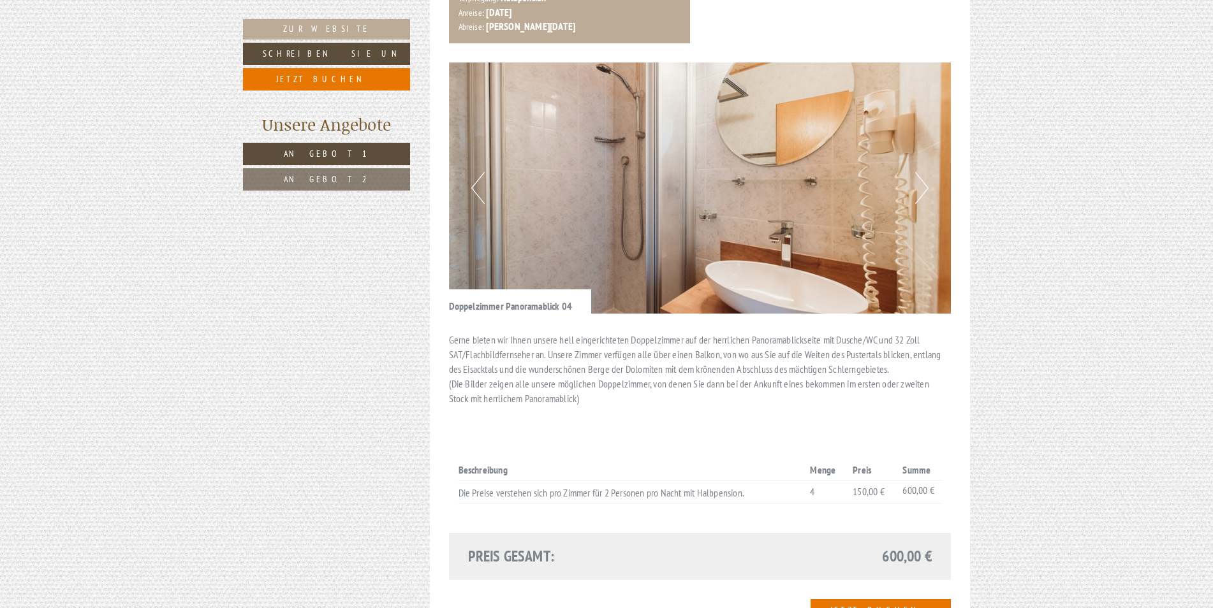
click at [924, 179] on button "Next" at bounding box center [921, 188] width 13 height 32
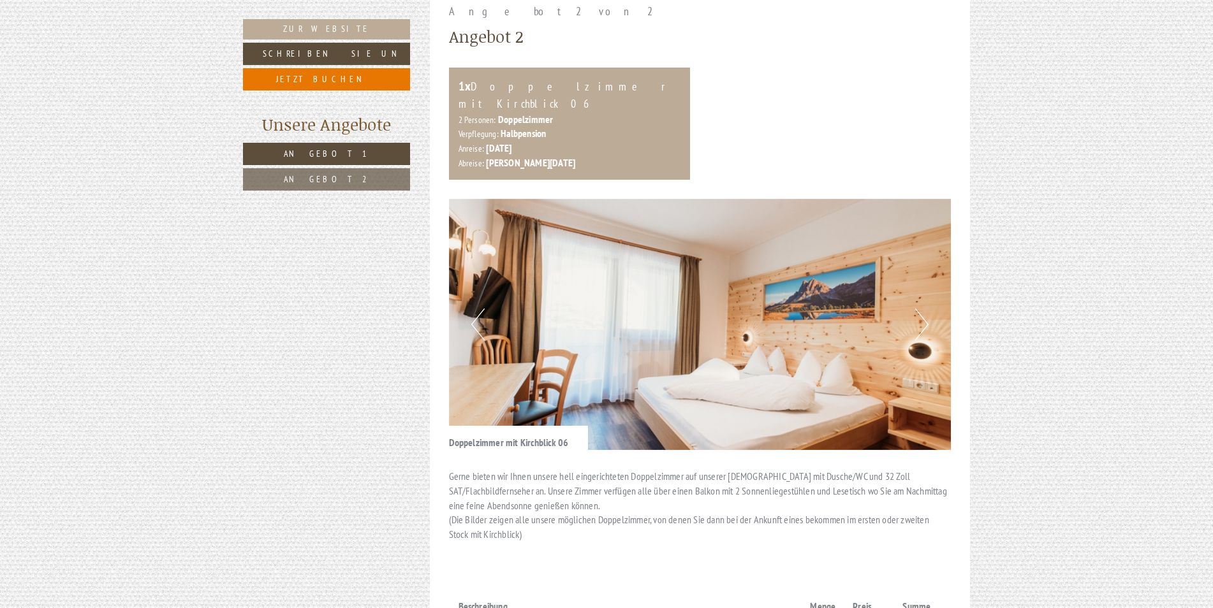
scroll to position [1594, 0]
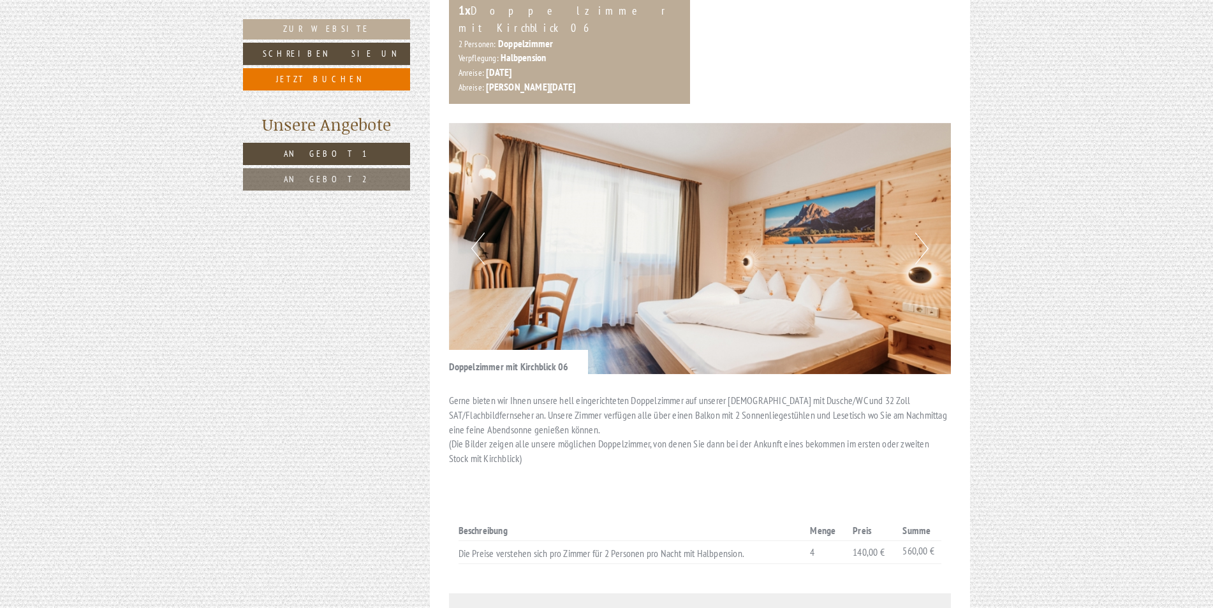
click at [928, 210] on img at bounding box center [700, 248] width 502 height 251
click at [919, 233] on button "Next" at bounding box center [921, 249] width 13 height 32
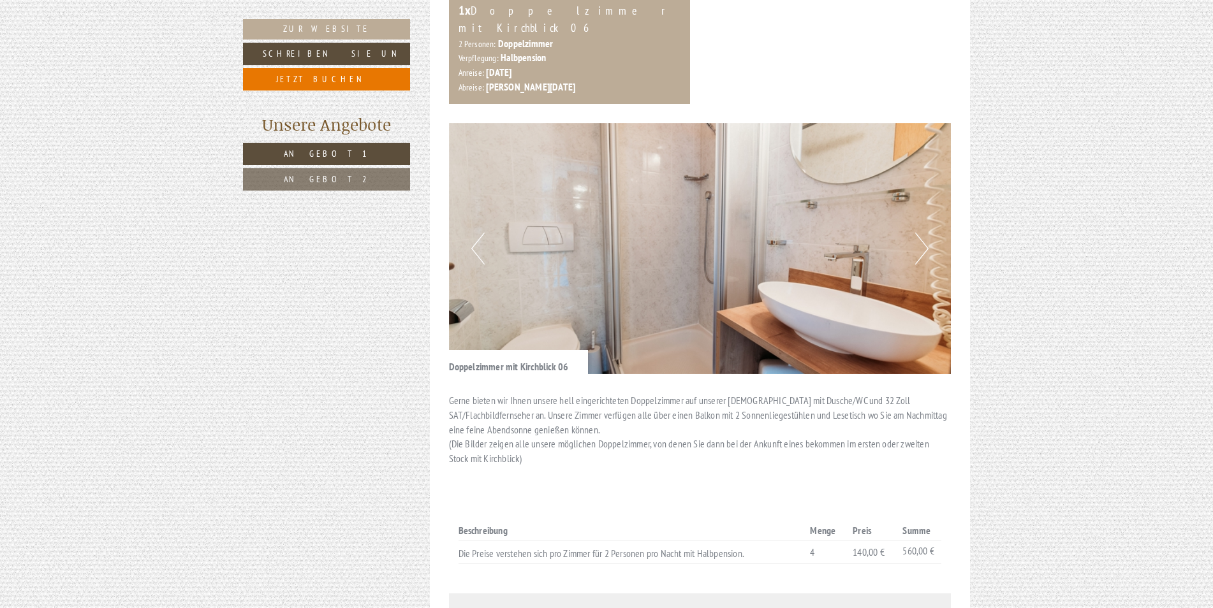
click at [919, 233] on button "Next" at bounding box center [921, 249] width 13 height 32
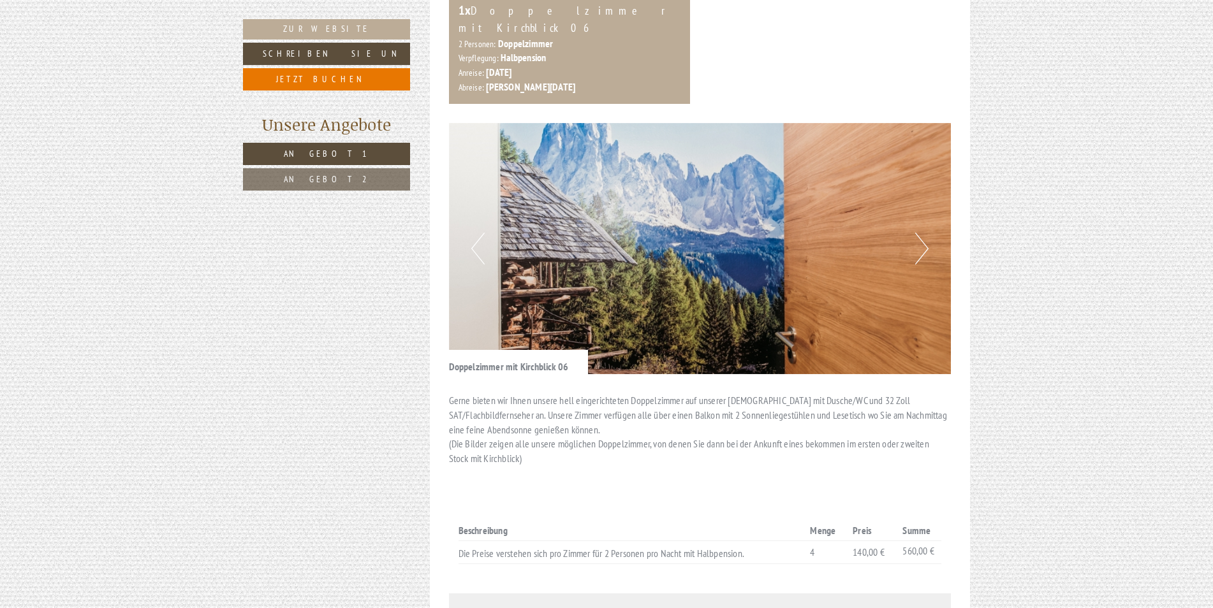
click at [919, 233] on button "Next" at bounding box center [921, 249] width 13 height 32
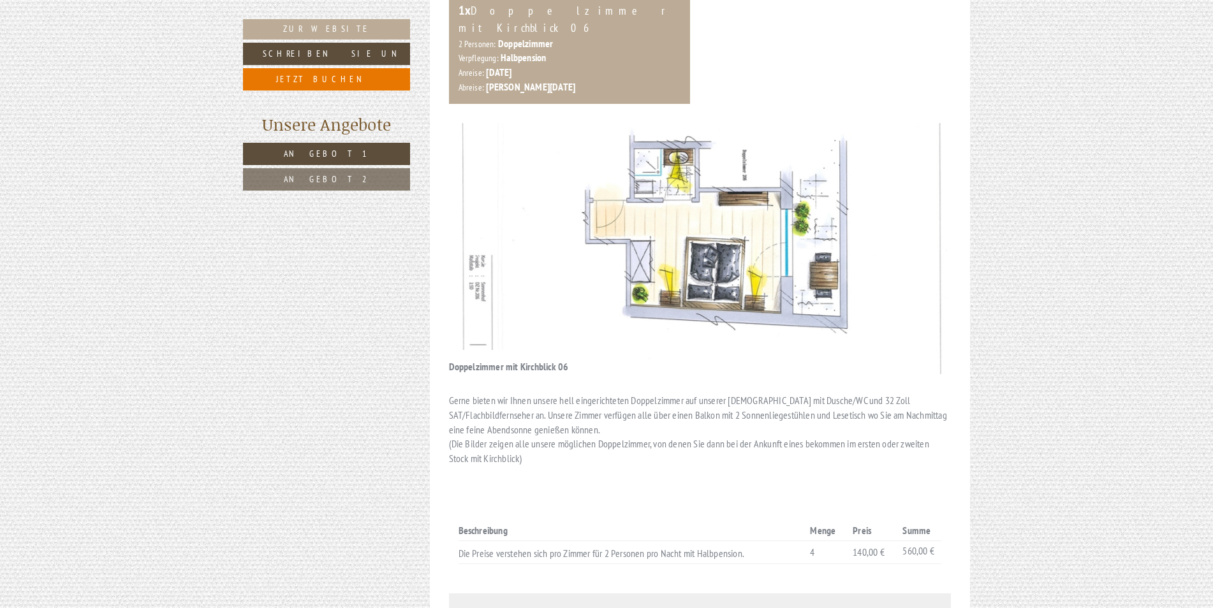
click at [919, 233] on button "Next" at bounding box center [921, 249] width 13 height 32
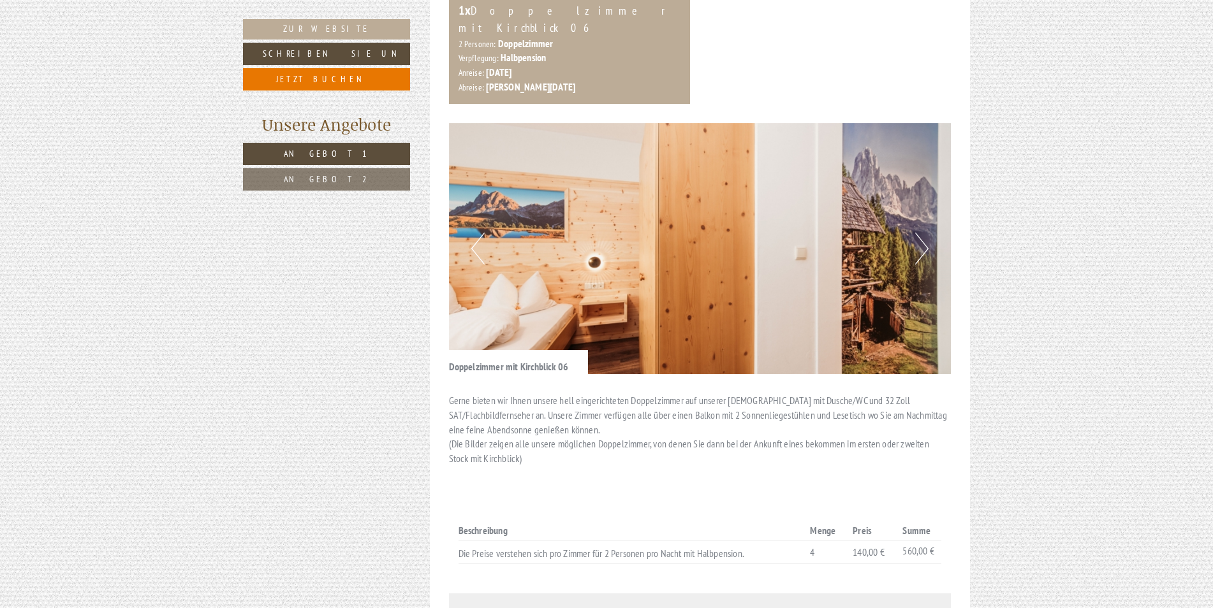
click at [919, 233] on button "Next" at bounding box center [921, 249] width 13 height 32
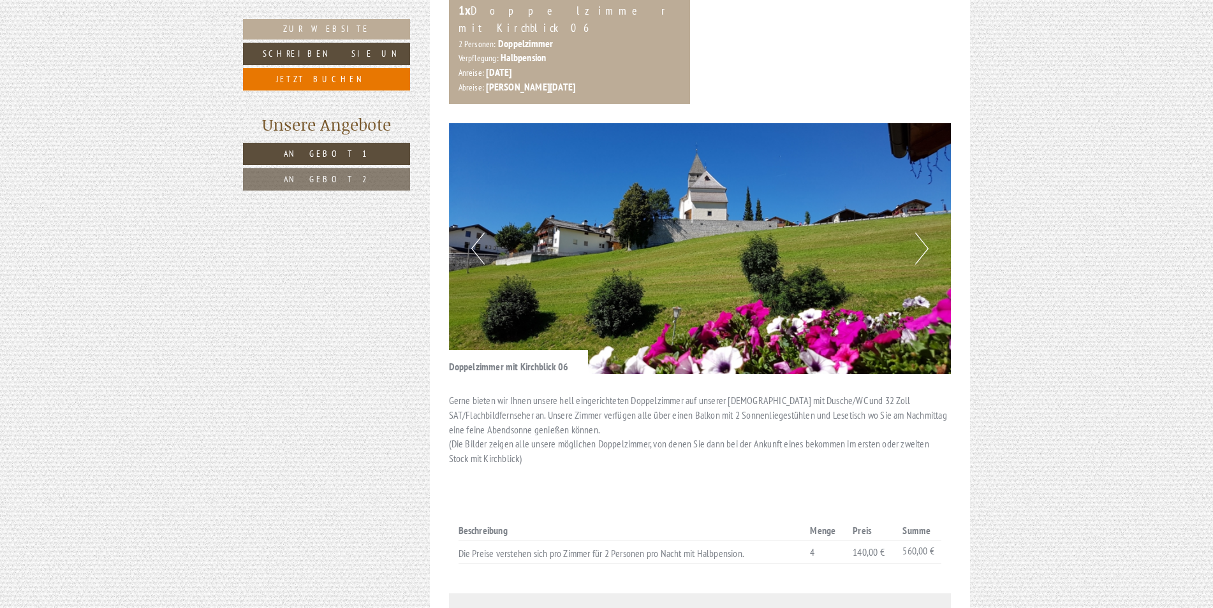
click at [919, 233] on button "Next" at bounding box center [921, 249] width 13 height 32
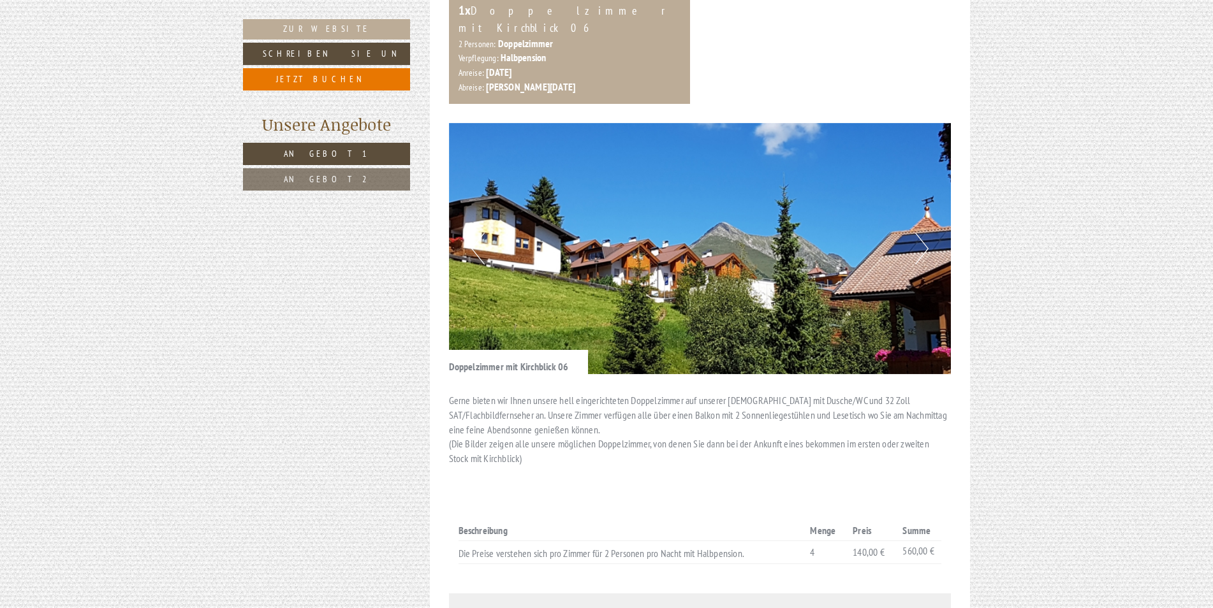
click at [919, 233] on button "Next" at bounding box center [921, 249] width 13 height 32
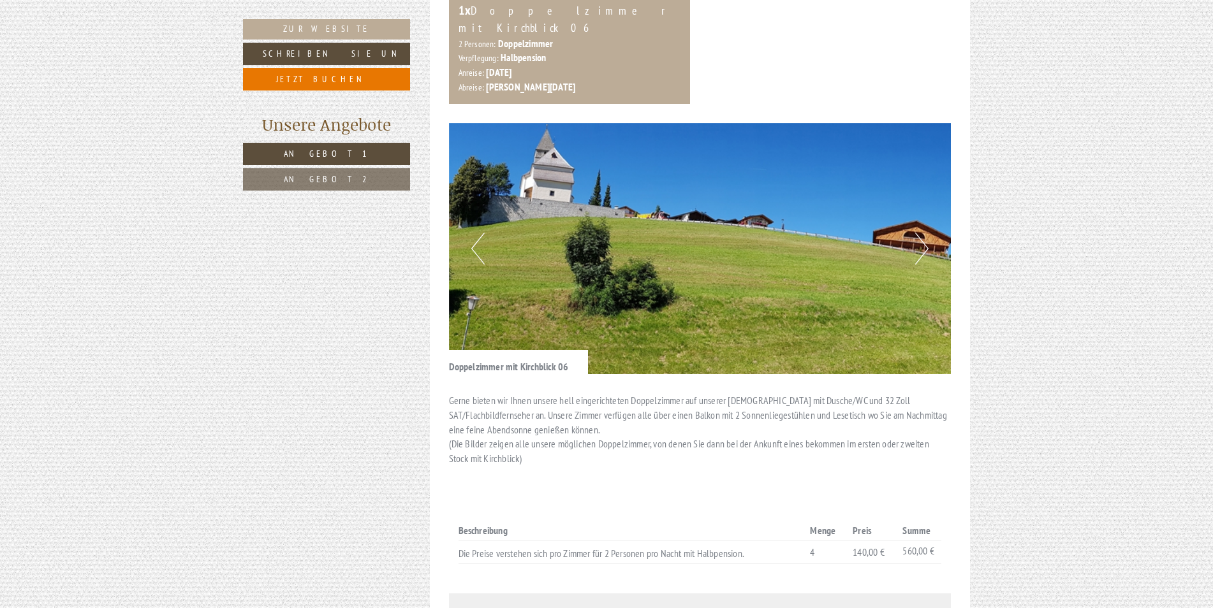
click at [919, 233] on button "Next" at bounding box center [921, 249] width 13 height 32
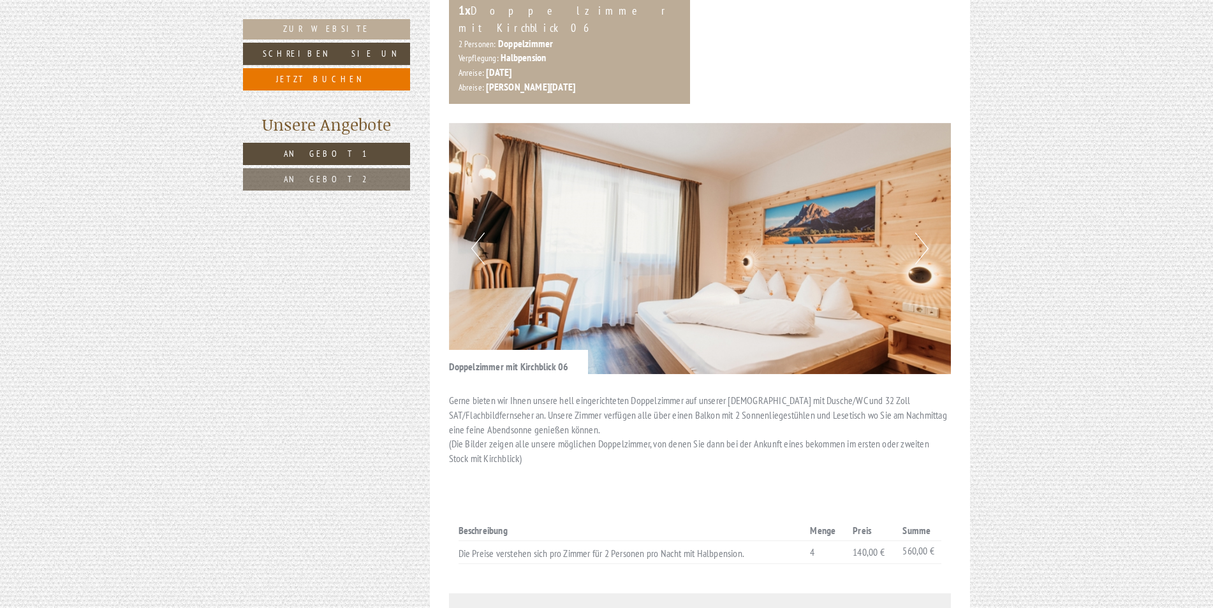
click at [919, 233] on button "Next" at bounding box center [921, 249] width 13 height 32
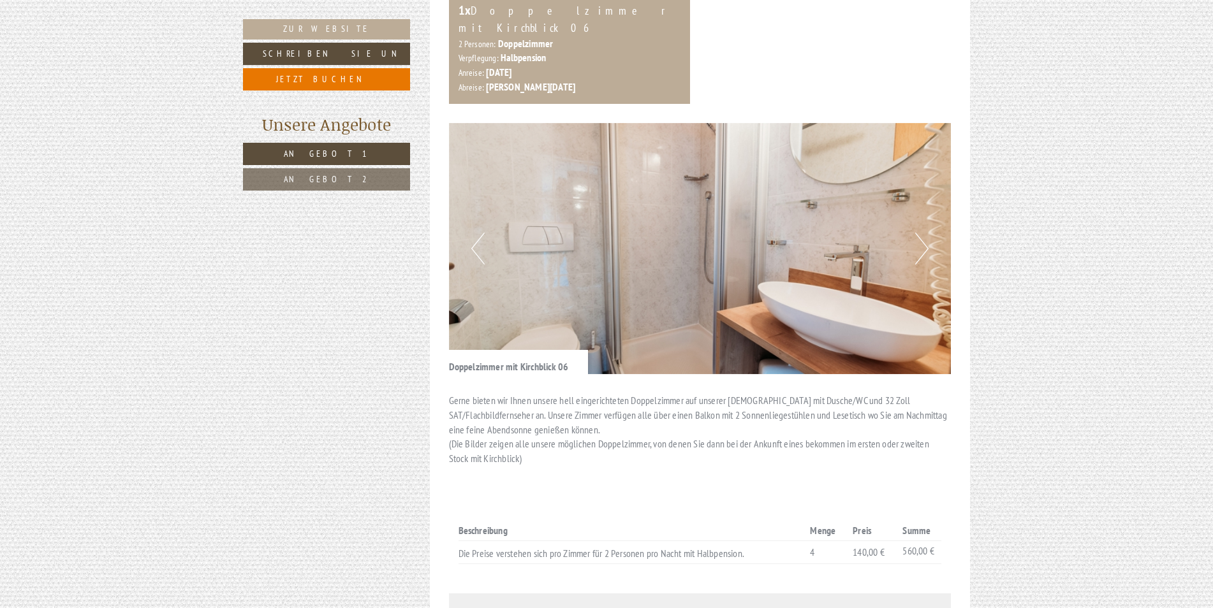
click at [919, 233] on button "Next" at bounding box center [921, 249] width 13 height 32
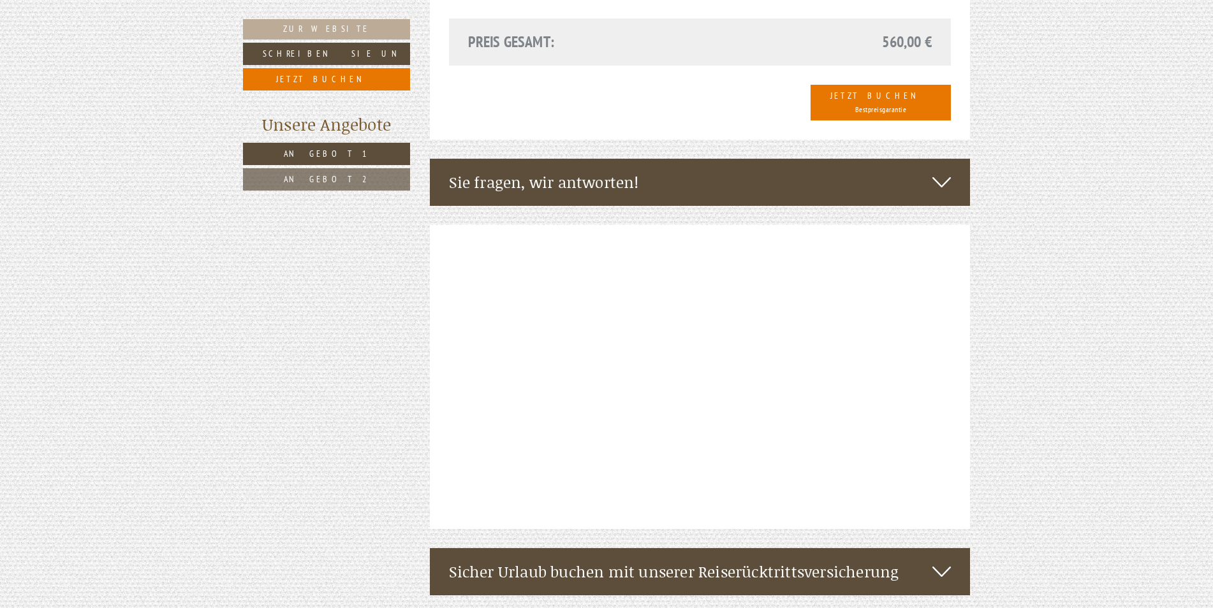
scroll to position [2231, 0]
